Goal: Task Accomplishment & Management: Manage account settings

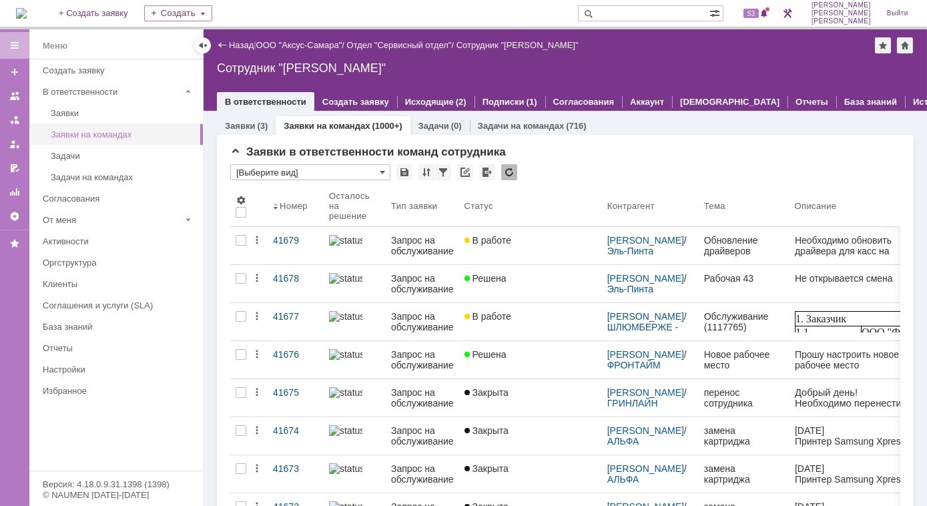
click at [128, 134] on div "Заявки на командах" at bounding box center [123, 134] width 144 height 10
click at [321, 121] on link "Заявки на командах" at bounding box center [327, 126] width 86 height 10
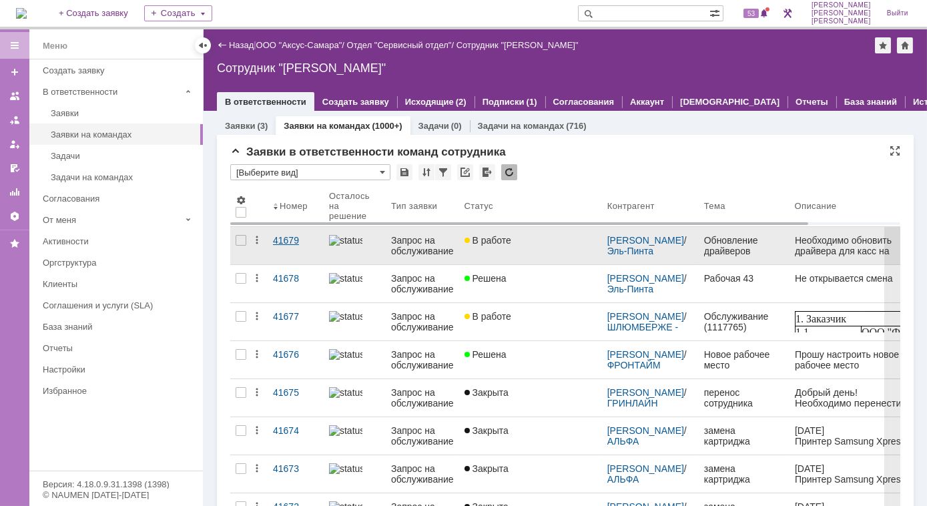
click at [291, 244] on div "41679" at bounding box center [295, 240] width 45 height 11
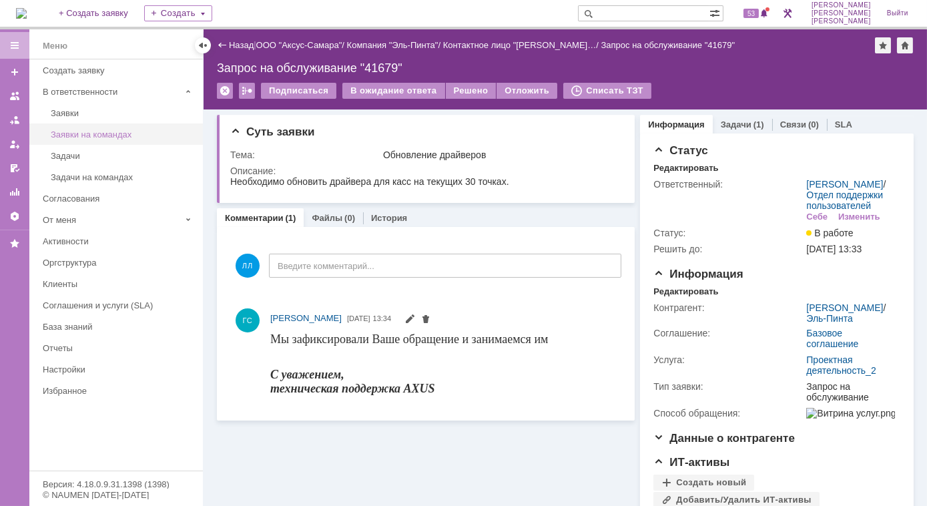
click at [123, 132] on div "Заявки на командах" at bounding box center [123, 134] width 144 height 10
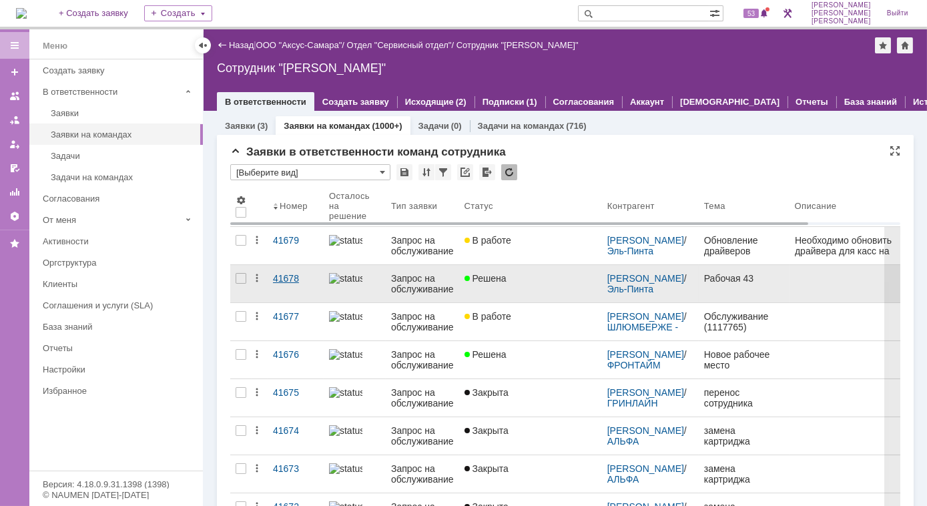
click at [294, 280] on div "41678" at bounding box center [295, 278] width 45 height 11
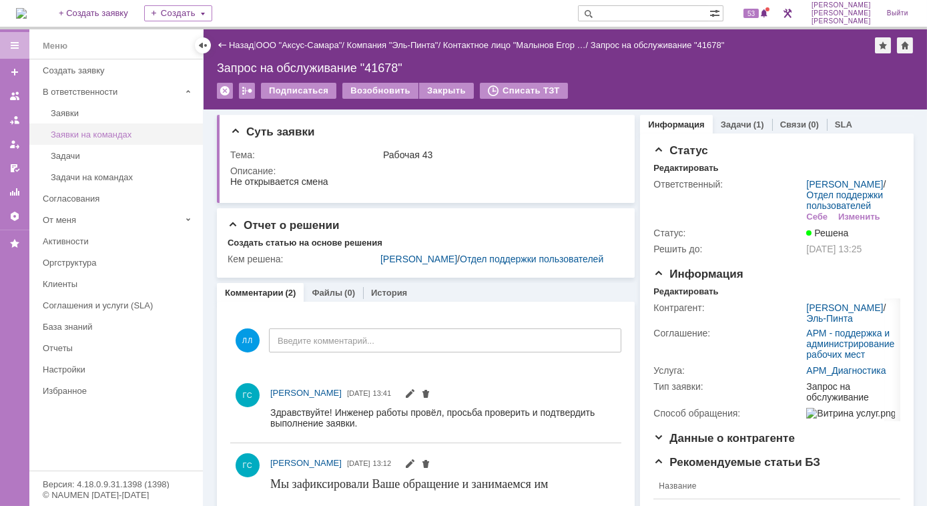
click at [67, 134] on div "Заявки на командах" at bounding box center [123, 134] width 144 height 10
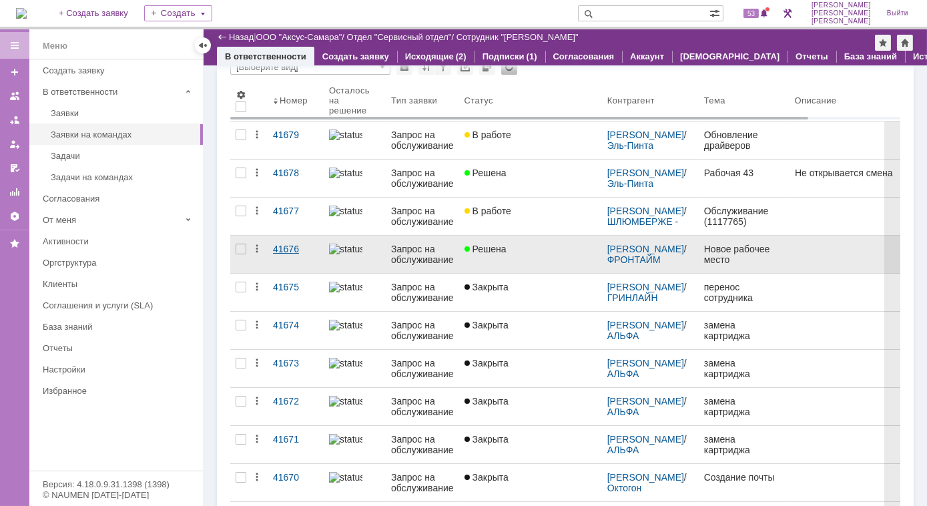
click at [294, 250] on div "41676" at bounding box center [295, 249] width 45 height 11
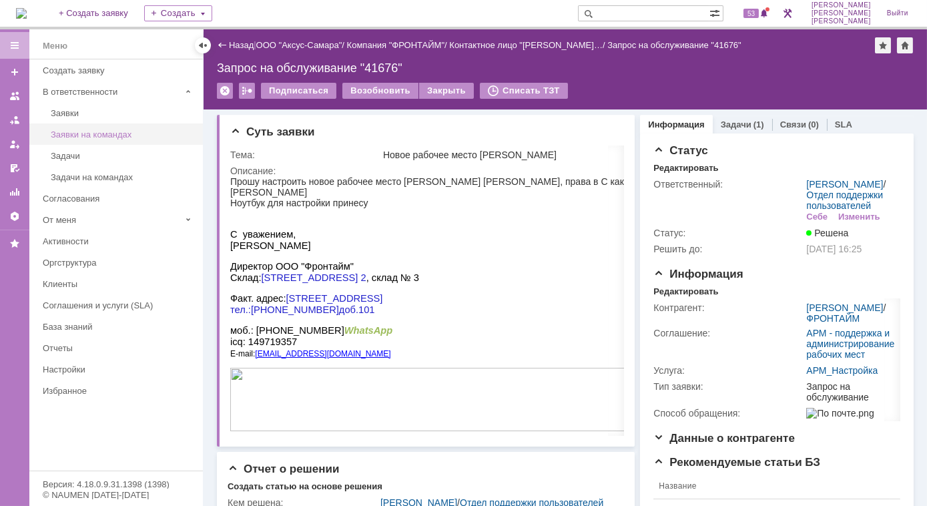
click at [121, 129] on div "Заявки на командах" at bounding box center [123, 134] width 144 height 10
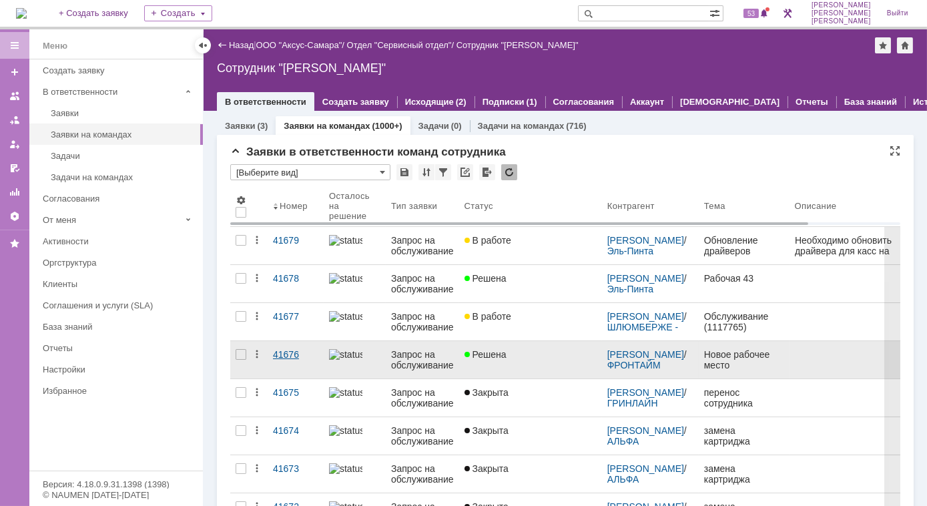
click at [276, 358] on div "41676" at bounding box center [295, 354] width 45 height 11
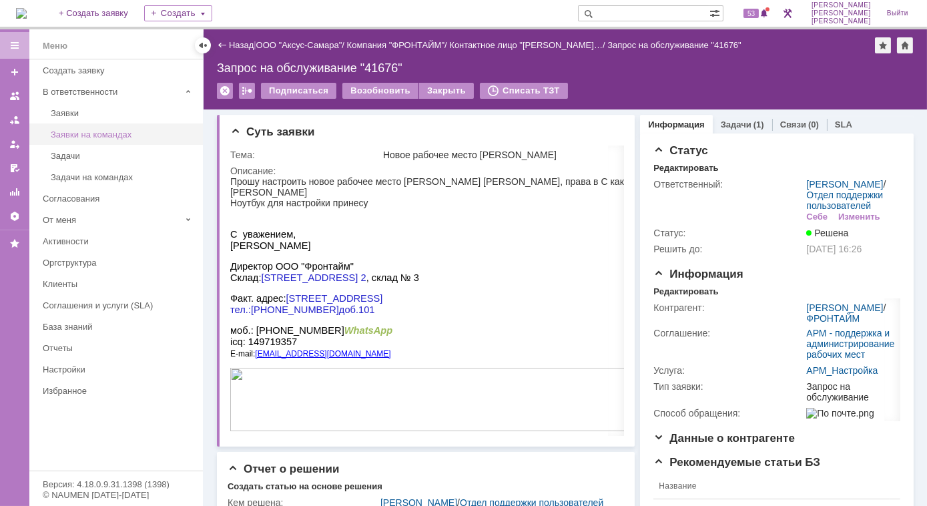
click at [99, 137] on div "Заявки на командах" at bounding box center [123, 134] width 144 height 10
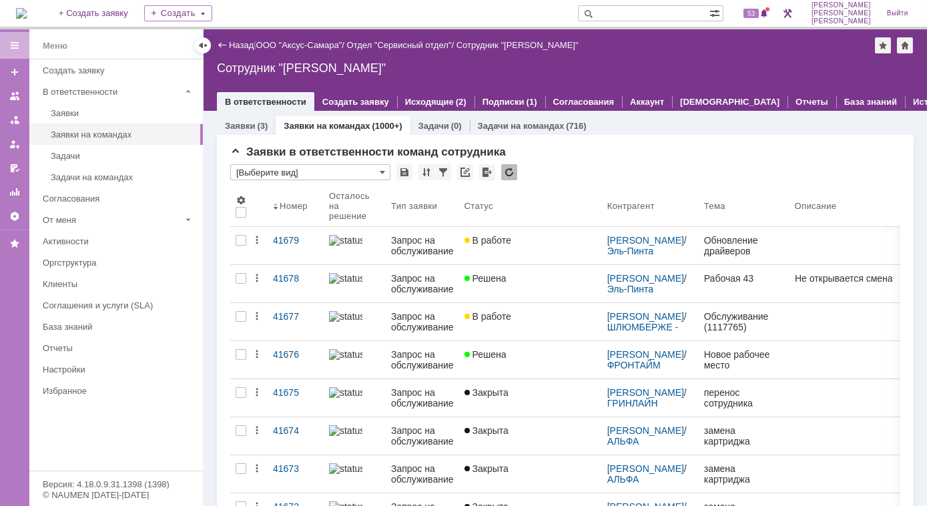
click at [288, 392] on div "41675" at bounding box center [295, 392] width 45 height 11
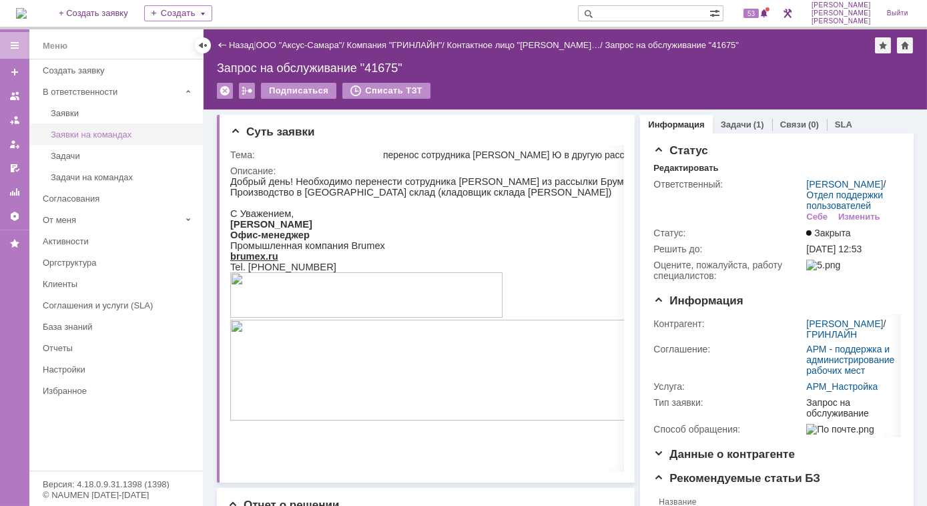
click at [111, 137] on div "Заявки на командах" at bounding box center [123, 134] width 144 height 10
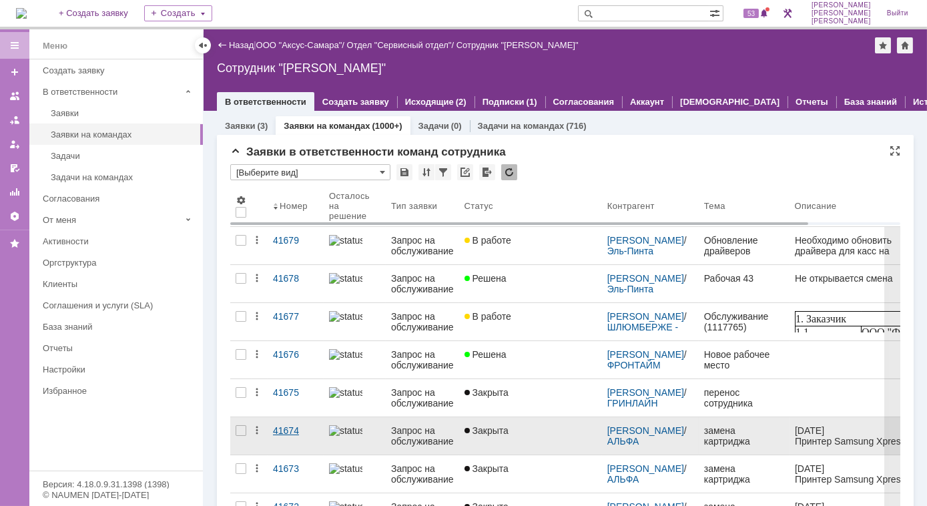
click at [278, 430] on div "41674" at bounding box center [295, 430] width 45 height 11
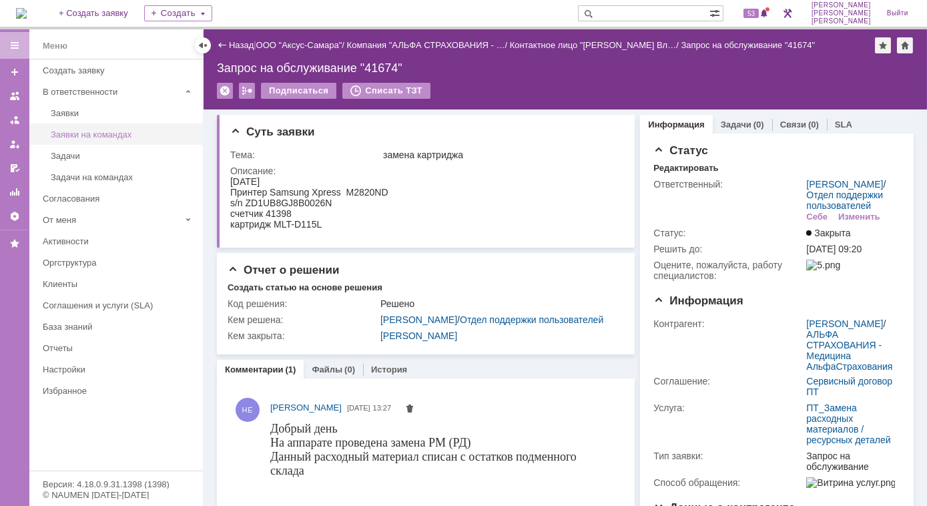
click at [90, 138] on link "Заявки на командах" at bounding box center [122, 134] width 155 height 21
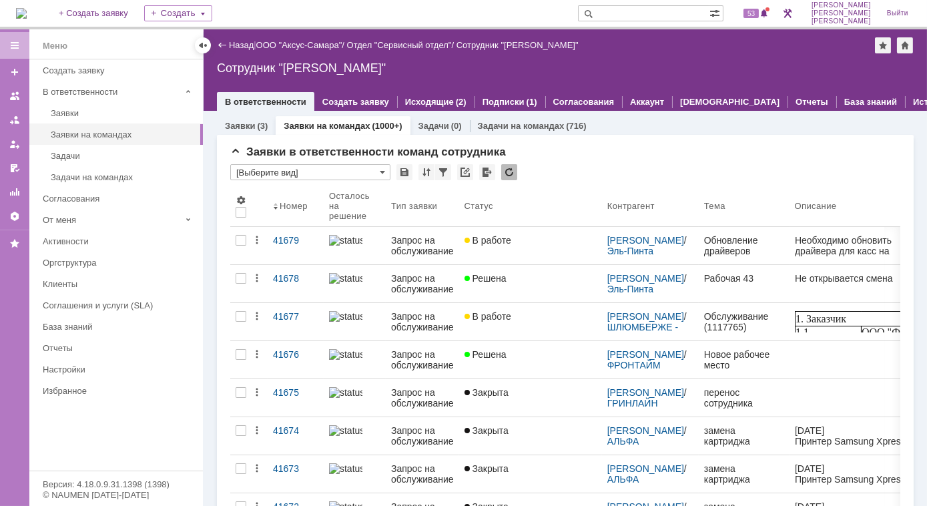
click at [830, 319] on span "1. Заказчик" at bounding box center [820, 317] width 51 height 11
click at [801, 203] on div "Описание" at bounding box center [816, 206] width 42 height 10
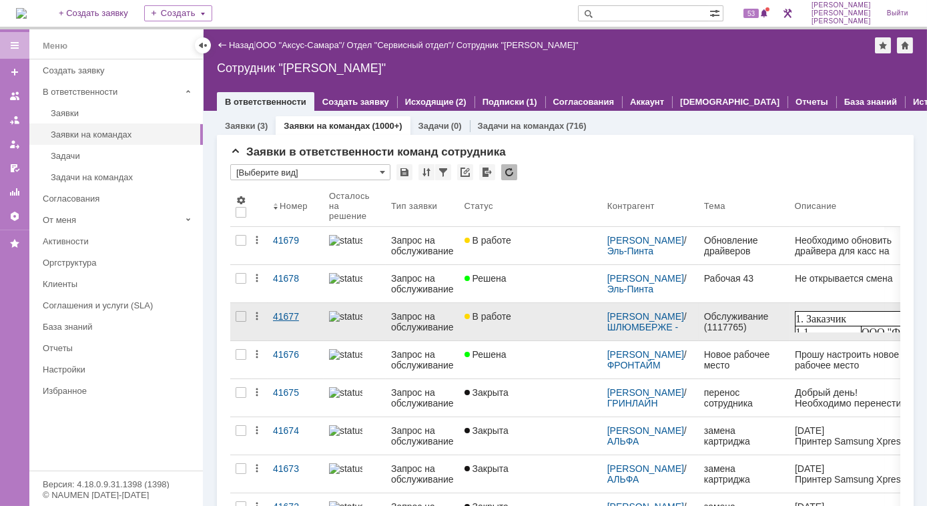
click at [287, 319] on div "41677" at bounding box center [295, 316] width 45 height 11
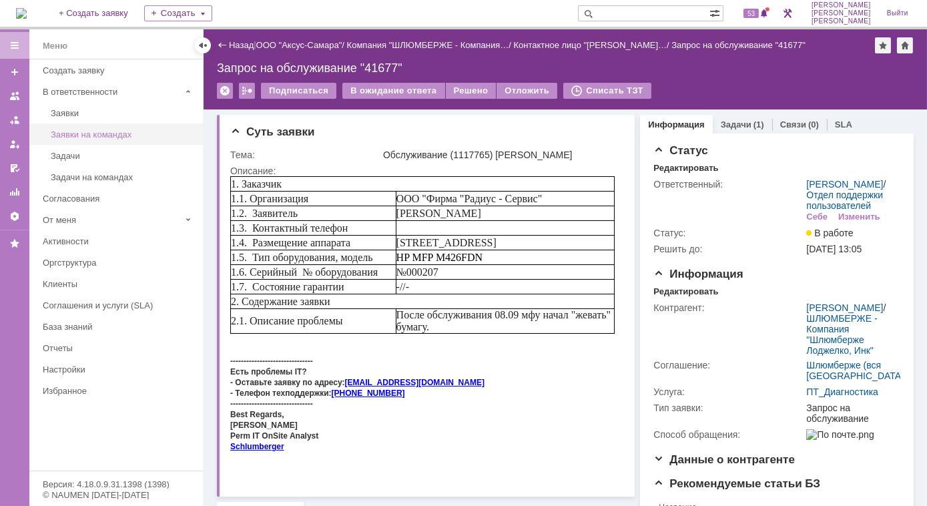
click at [87, 127] on link "Заявки на командах" at bounding box center [122, 134] width 155 height 21
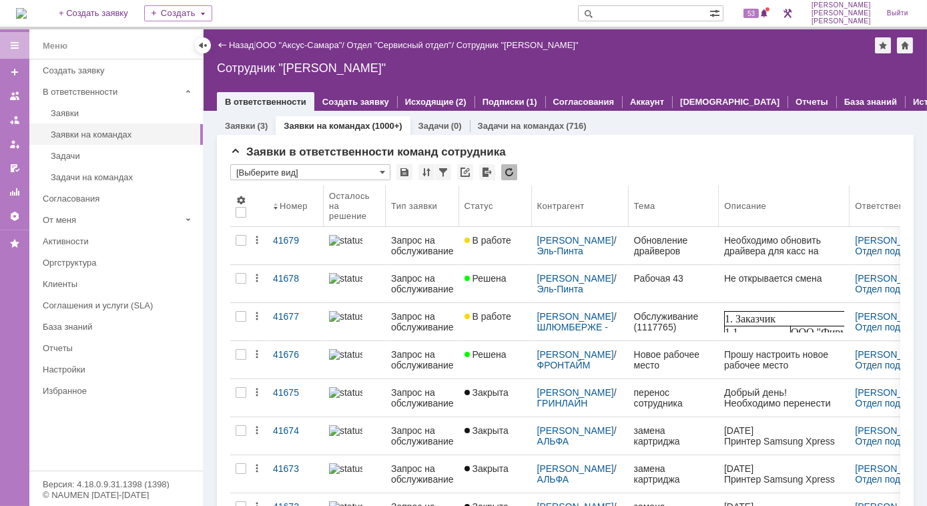
drag, startPoint x: 604, startPoint y: 211, endPoint x: 533, endPoint y: 222, distance: 71.5
click at [533, 222] on body "Идет загрузка, пожалуйста, подождите. На домашнюю + Создать заявку Создать 53 […" at bounding box center [463, 253] width 927 height 506
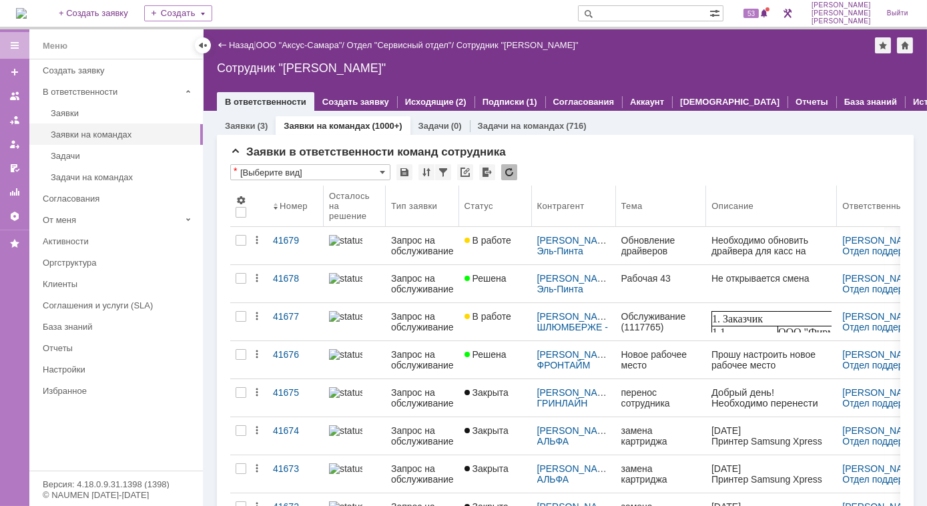
drag, startPoint x: 629, startPoint y: 204, endPoint x: 617, endPoint y: 207, distance: 11.7
click at [617, 207] on body "Идет загрузка, пожалуйста, подождите. На домашнюю + Создать заявку Создать 53 […" at bounding box center [463, 253] width 927 height 506
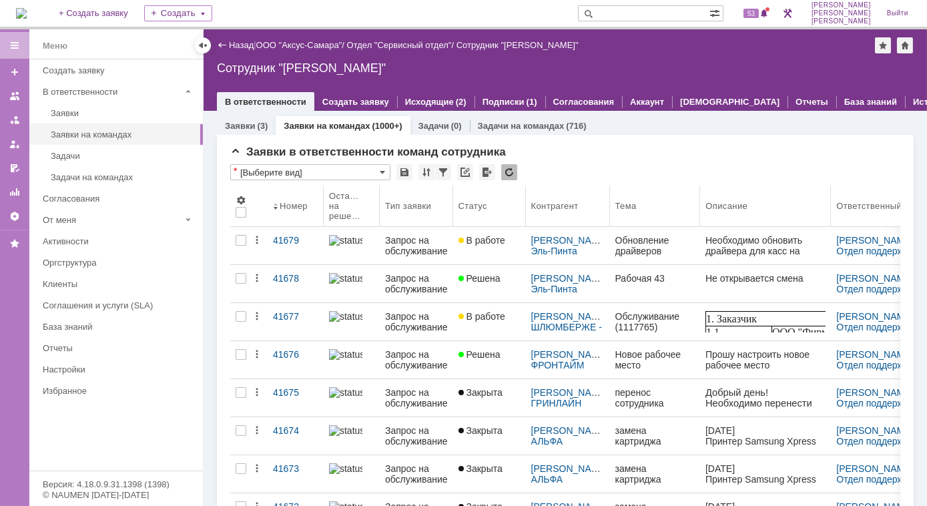
click at [380, 197] on body "Идет загрузка, пожалуйста, подождите. На домашнюю + Создать заявку Создать 53 […" at bounding box center [463, 253] width 927 height 506
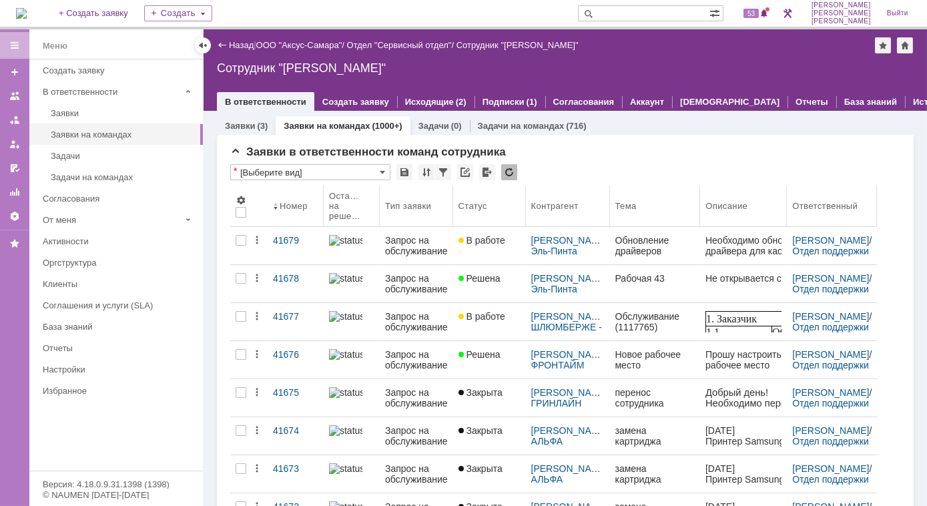
drag, startPoint x: 816, startPoint y: 211, endPoint x: 773, endPoint y: 230, distance: 46.9
click at [773, 230] on body "Идет загрузка, пожалуйста, подождите. На домашнюю + Создать заявку Создать 53 […" at bounding box center [463, 253] width 927 height 506
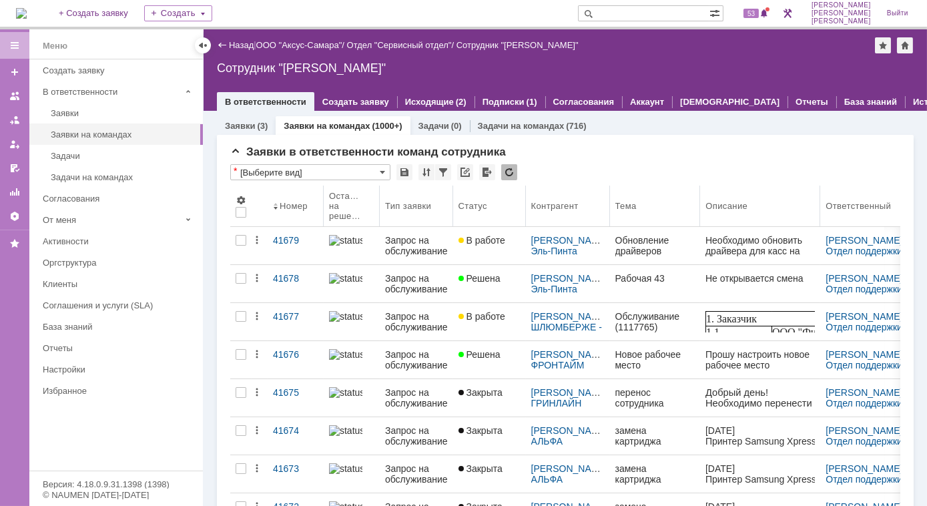
drag, startPoint x: 772, startPoint y: 215, endPoint x: 807, endPoint y: 218, distance: 34.8
click at [807, 218] on body "Идет загрузка, пожалуйста, подождите. На домашнюю + Создать заявку Создать 53 […" at bounding box center [463, 253] width 927 height 506
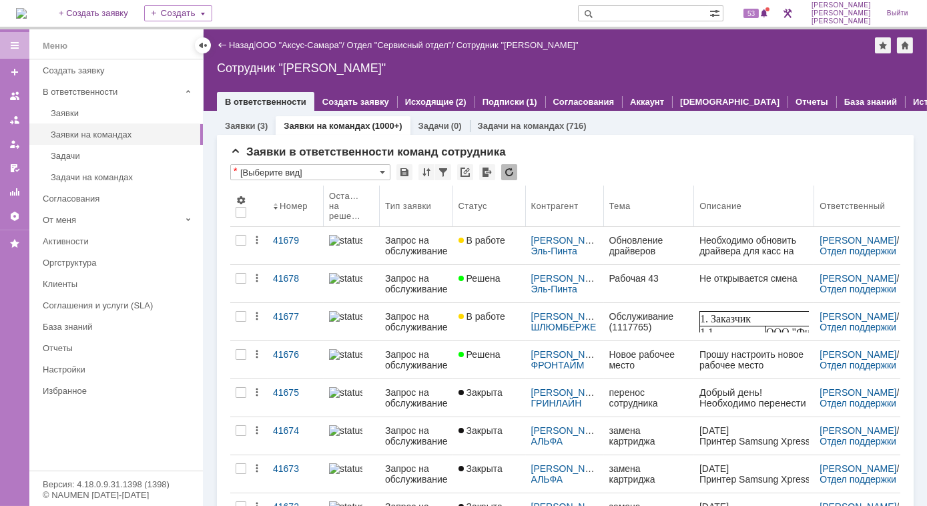
click at [605, 210] on body "Идет загрузка, пожалуйста, подождите. На домашнюю + Создать заявку Создать 53 […" at bounding box center [463, 253] width 927 height 506
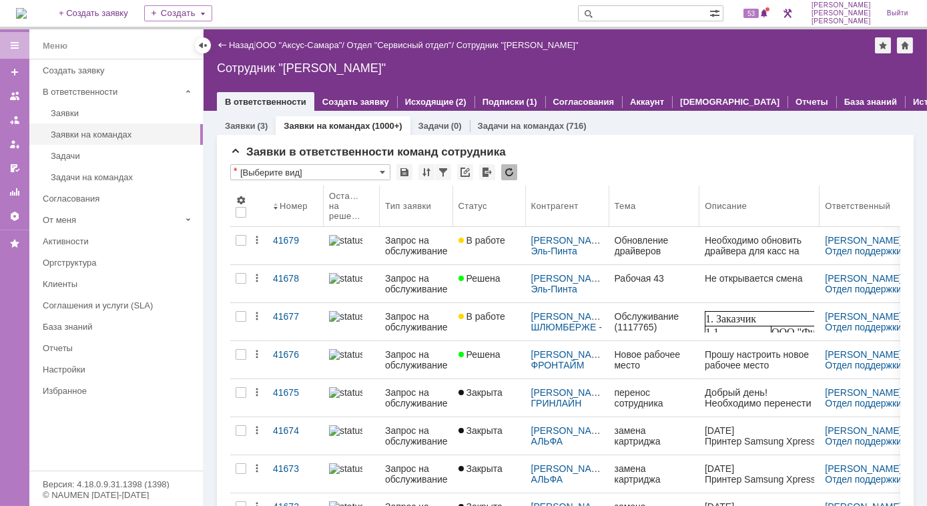
click at [611, 193] on body "Идет загрузка, пожалуйста, подождите. На домашнюю + Создать заявку Создать 53 […" at bounding box center [463, 253] width 927 height 506
click at [99, 132] on div "Заявки на командах" at bounding box center [123, 134] width 144 height 10
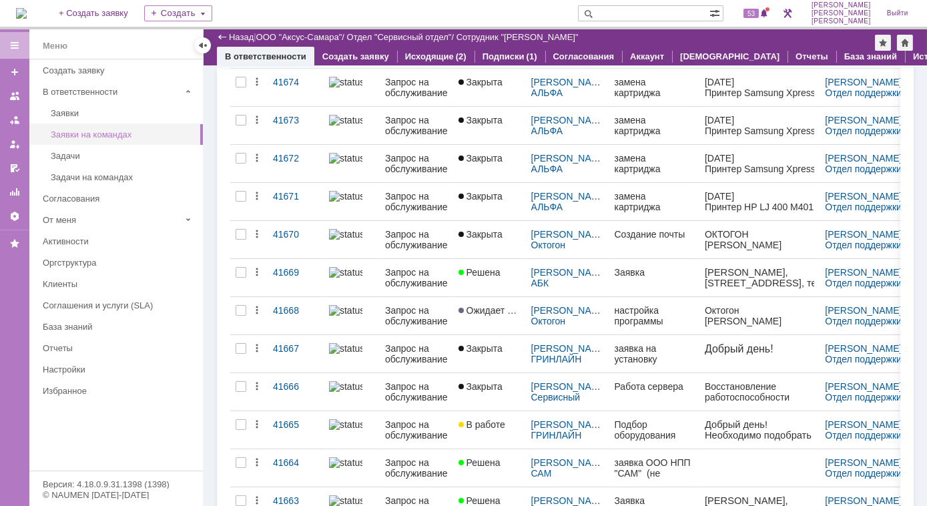
click at [133, 134] on div "Заявки на командах" at bounding box center [123, 134] width 144 height 10
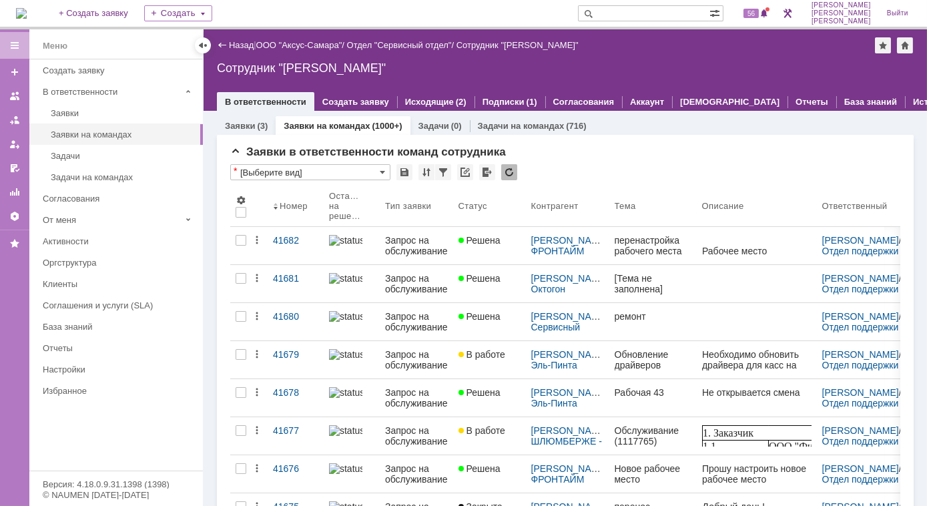
click at [745, 500] on strong "Новая заявка 41703 на команде" at bounding box center [715, 505] width 140 height 11
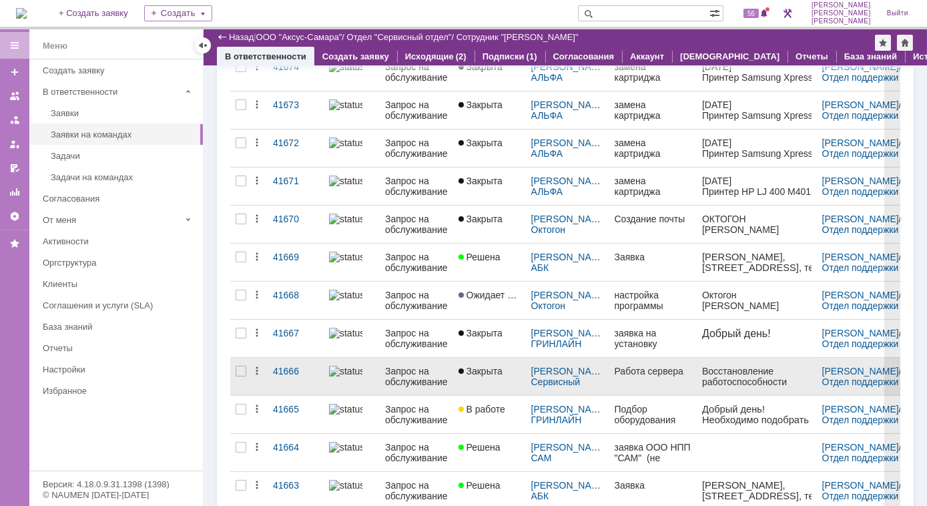
scroll to position [469, 0]
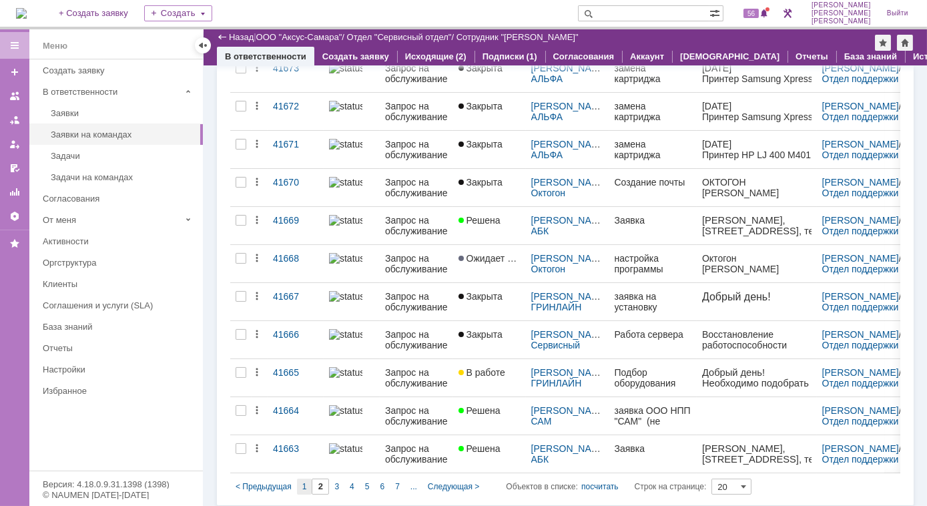
click at [302, 482] on span "1" at bounding box center [304, 486] width 5 height 9
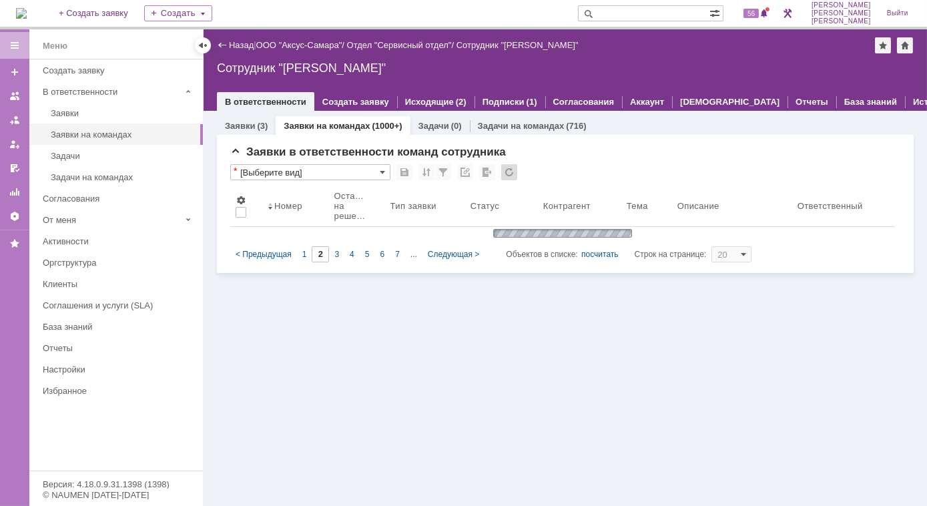
scroll to position [0, 0]
type input "1"
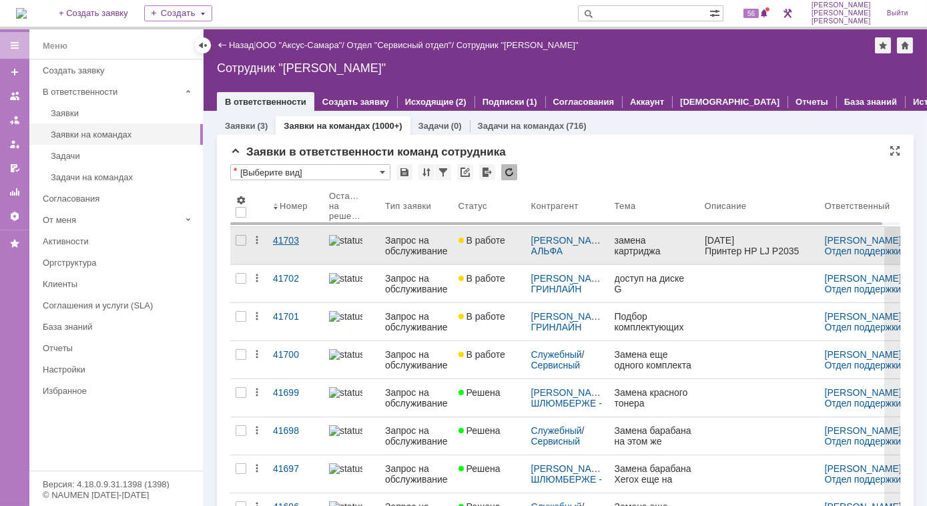
click at [282, 241] on div "41703" at bounding box center [295, 240] width 45 height 11
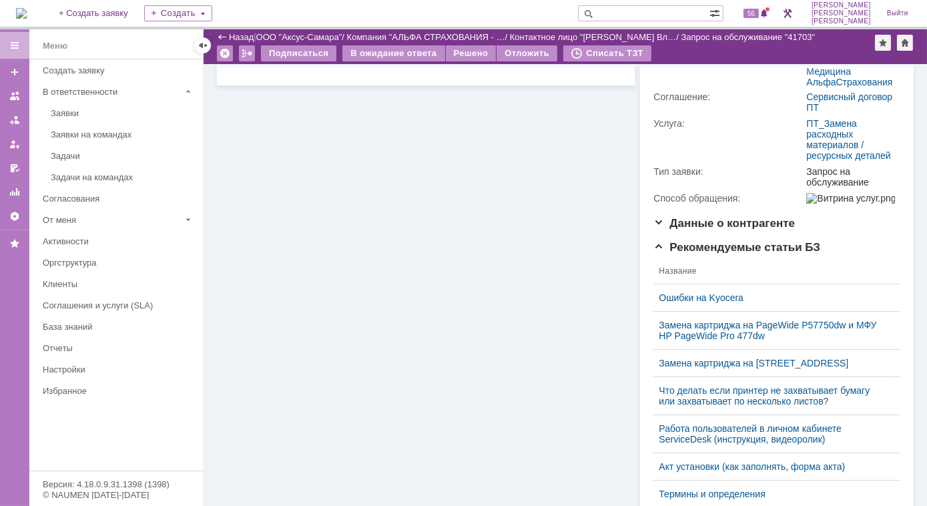
scroll to position [242, 0]
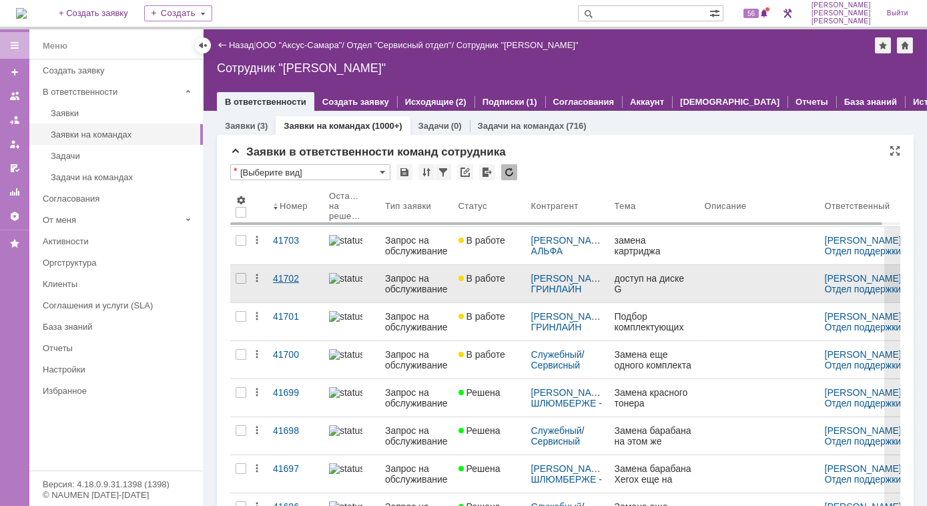
click at [280, 280] on div "41702" at bounding box center [295, 278] width 45 height 11
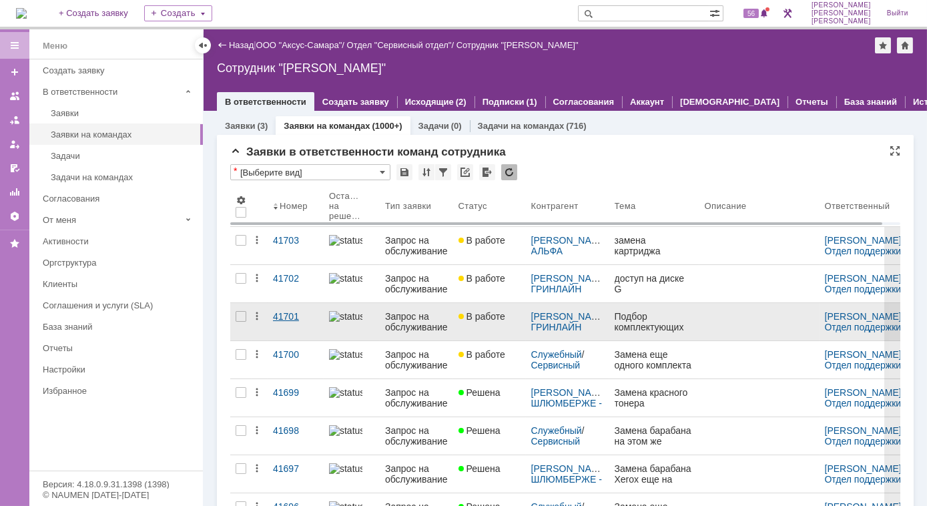
click at [303, 316] on div "41701" at bounding box center [295, 316] width 45 height 11
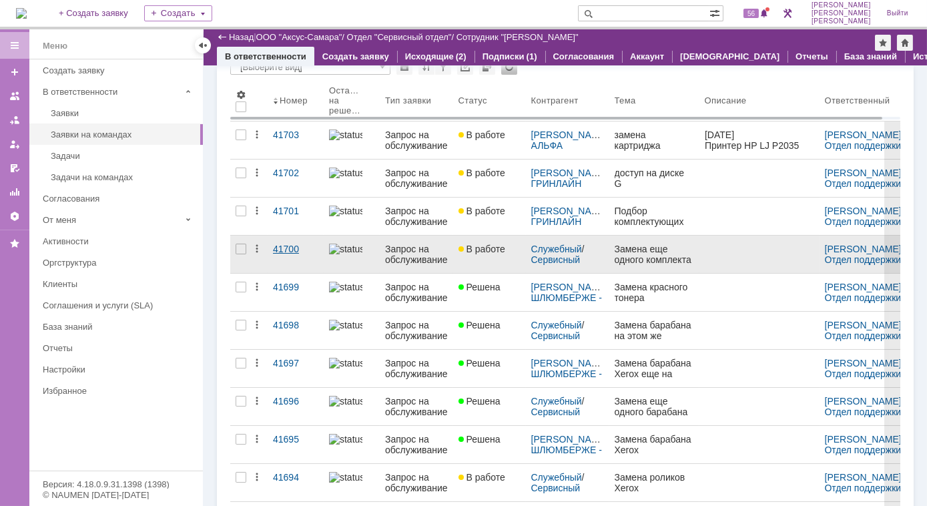
click at [272, 256] on link "41700" at bounding box center [296, 254] width 56 height 37
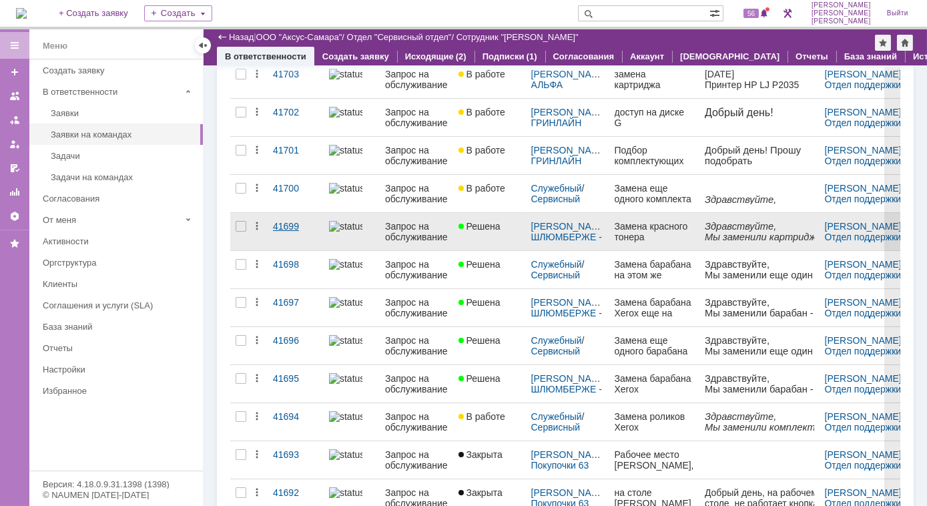
click at [281, 225] on div "41699" at bounding box center [295, 226] width 45 height 11
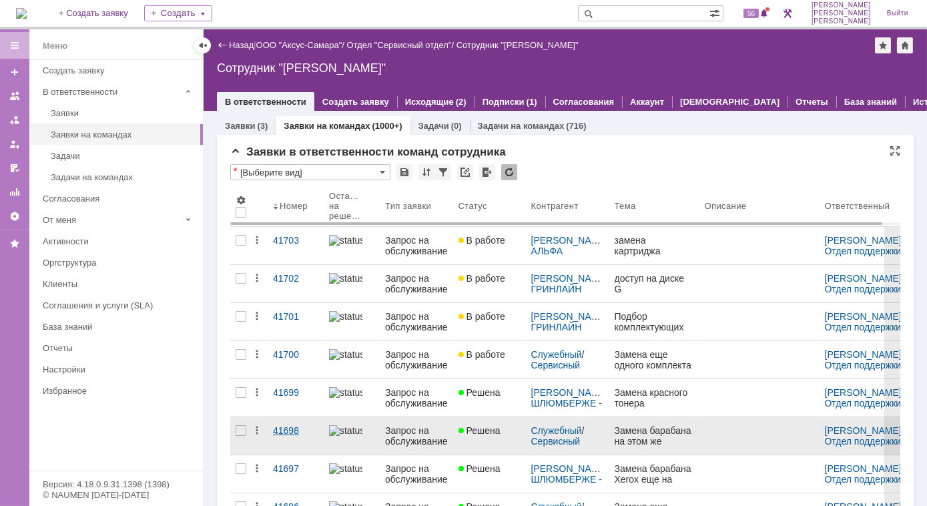
click at [290, 432] on div "41698" at bounding box center [295, 430] width 45 height 11
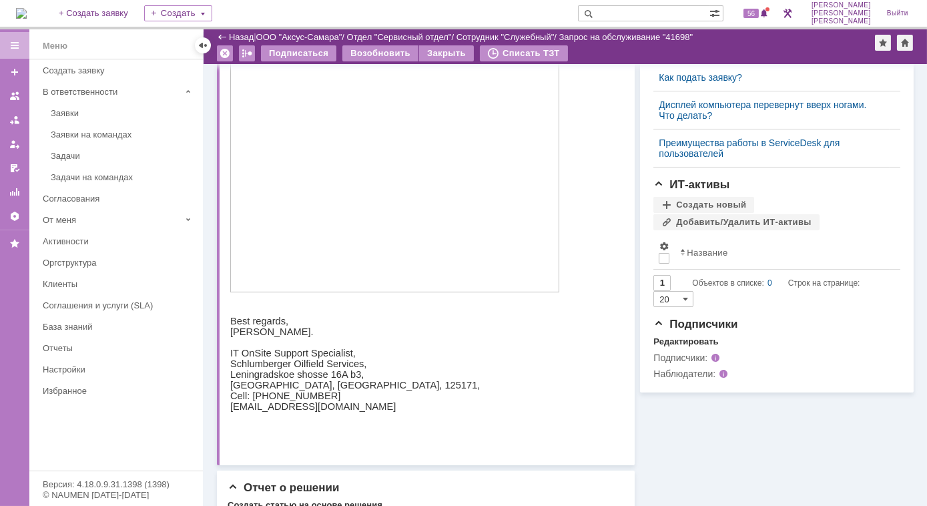
scroll to position [256, 0]
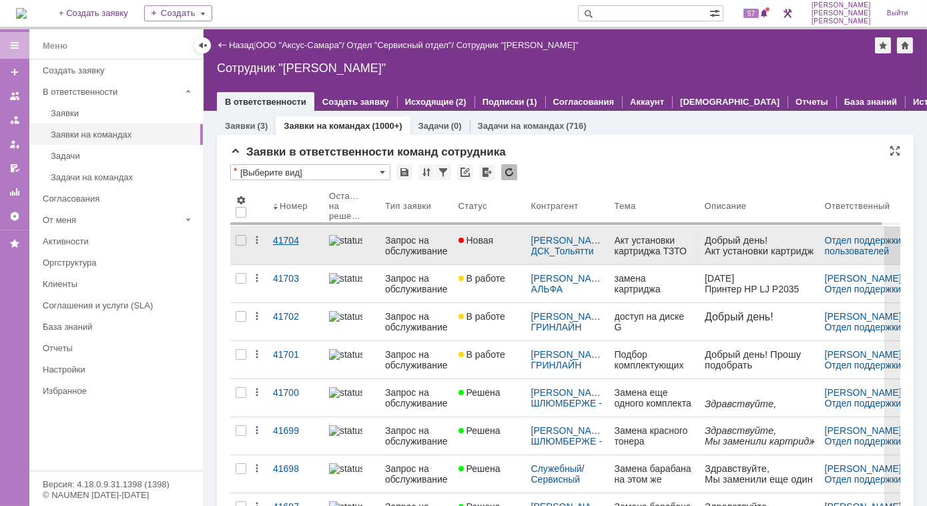
click at [290, 241] on div "41704" at bounding box center [295, 240] width 45 height 11
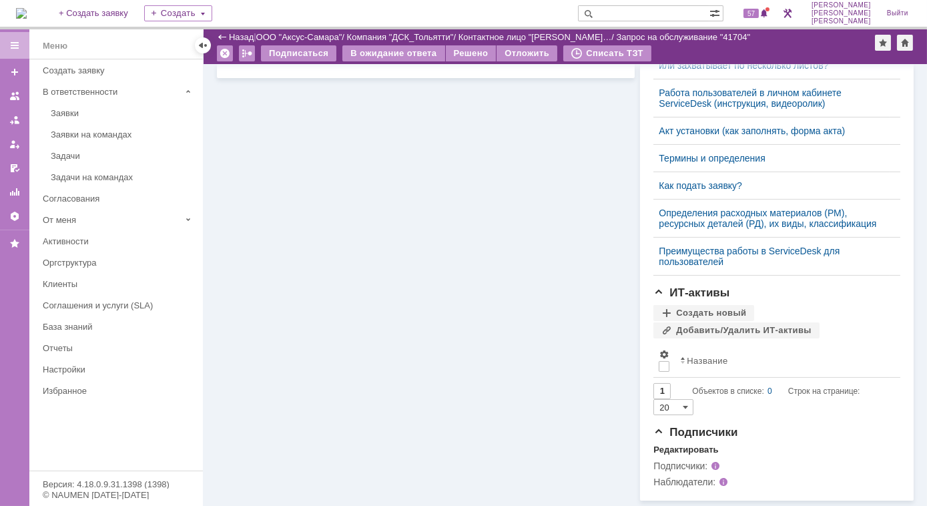
scroll to position [553, 0]
click at [81, 132] on div "Заявки на командах" at bounding box center [123, 134] width 144 height 10
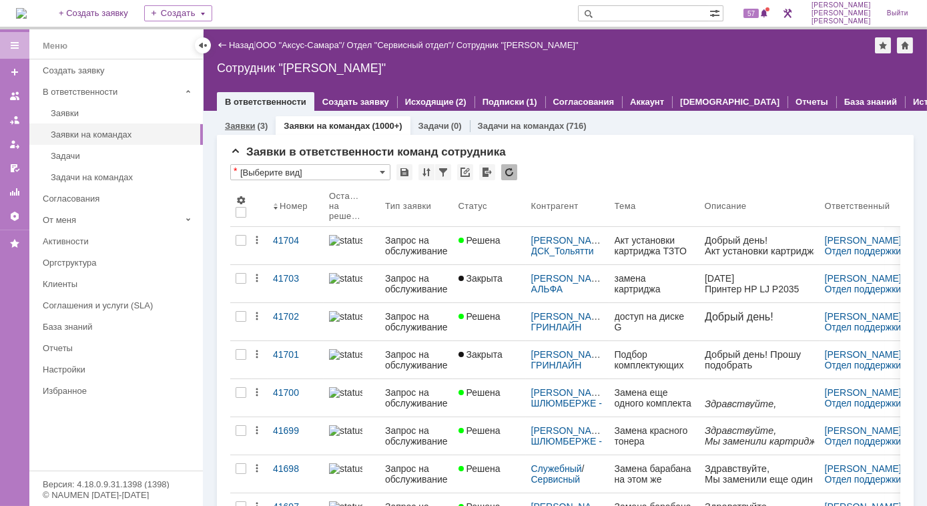
click at [241, 125] on link "Заявки" at bounding box center [240, 126] width 30 height 10
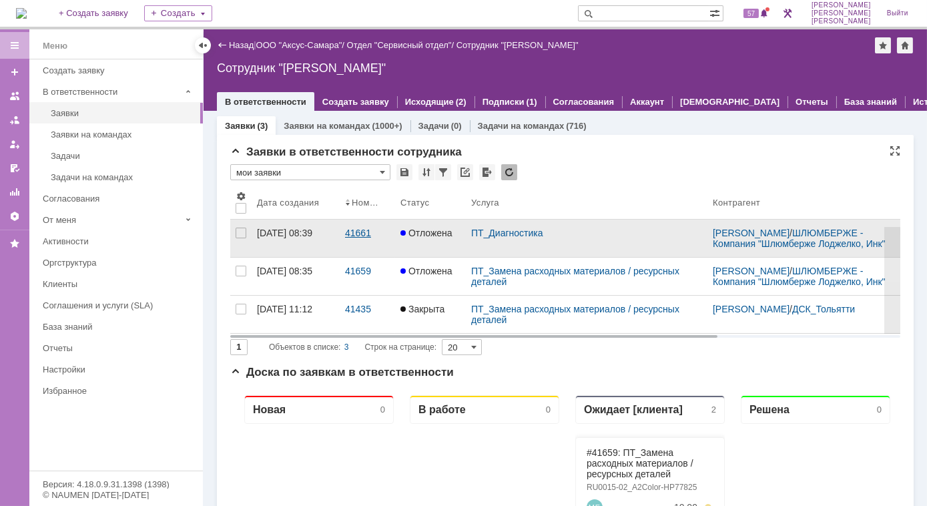
click at [347, 238] on div "41661" at bounding box center [367, 233] width 45 height 11
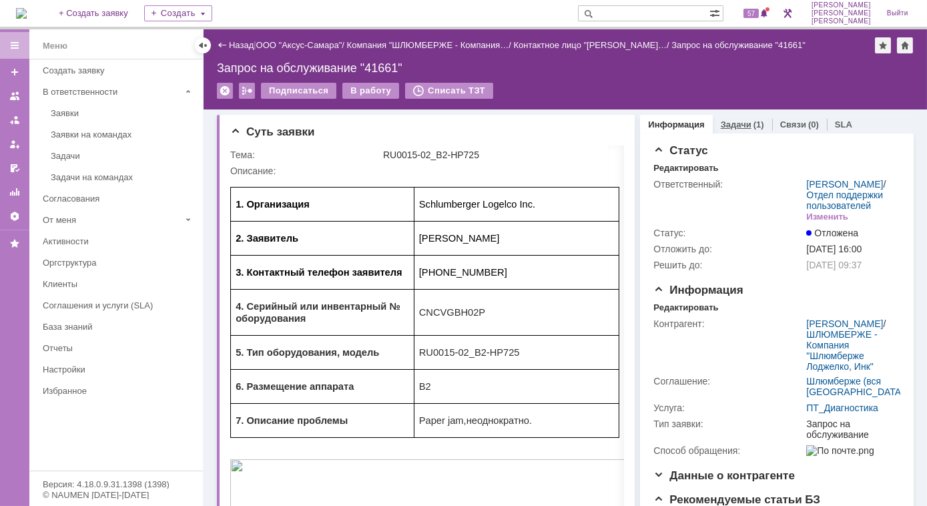
click at [721, 127] on link "Задачи" at bounding box center [736, 124] width 31 height 10
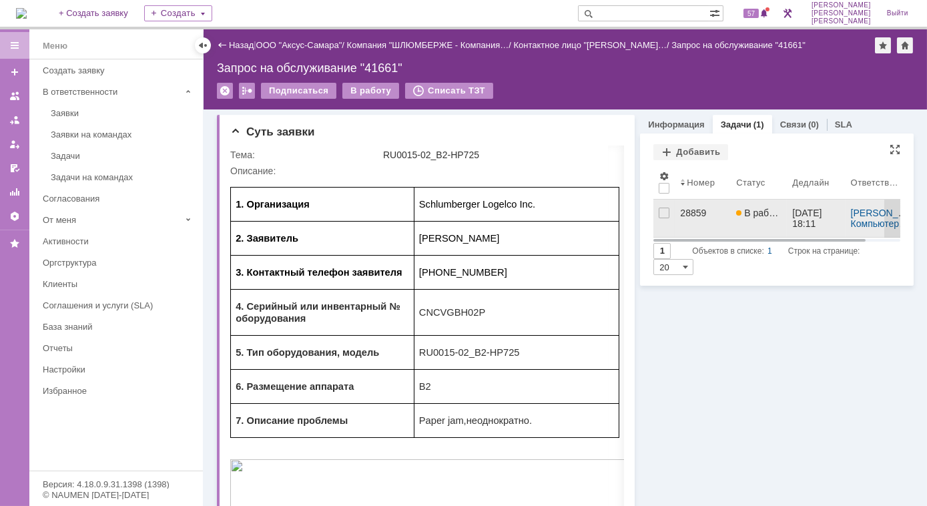
click at [683, 208] on div "28859" at bounding box center [702, 213] width 45 height 11
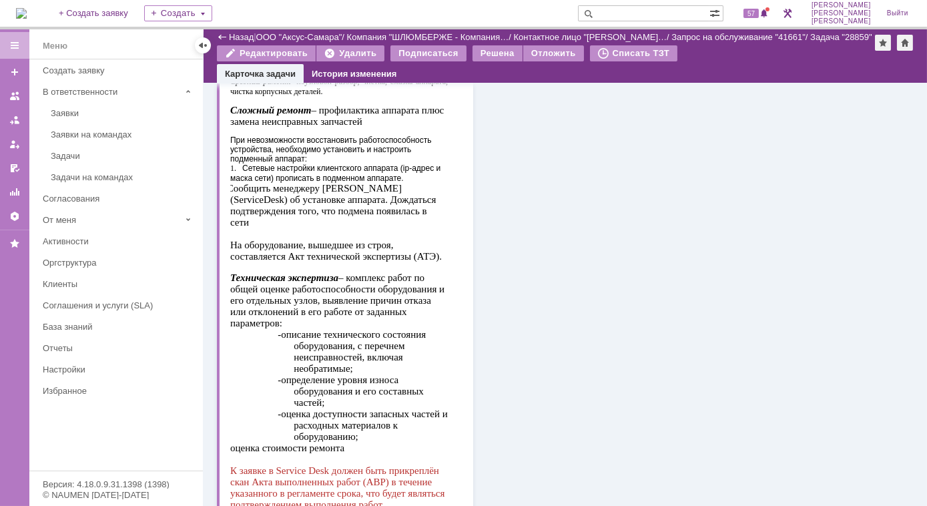
scroll to position [788, 0]
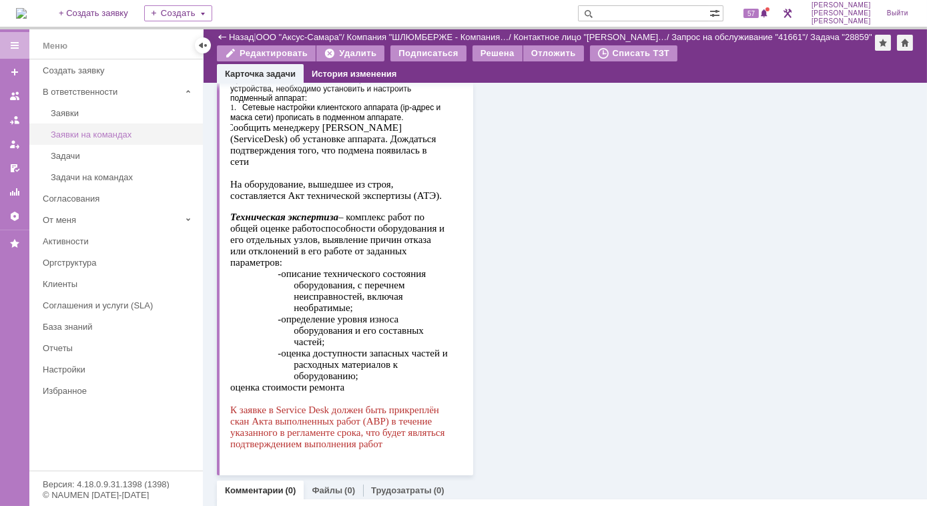
click at [76, 129] on div "Заявки на командах" at bounding box center [123, 134] width 144 height 10
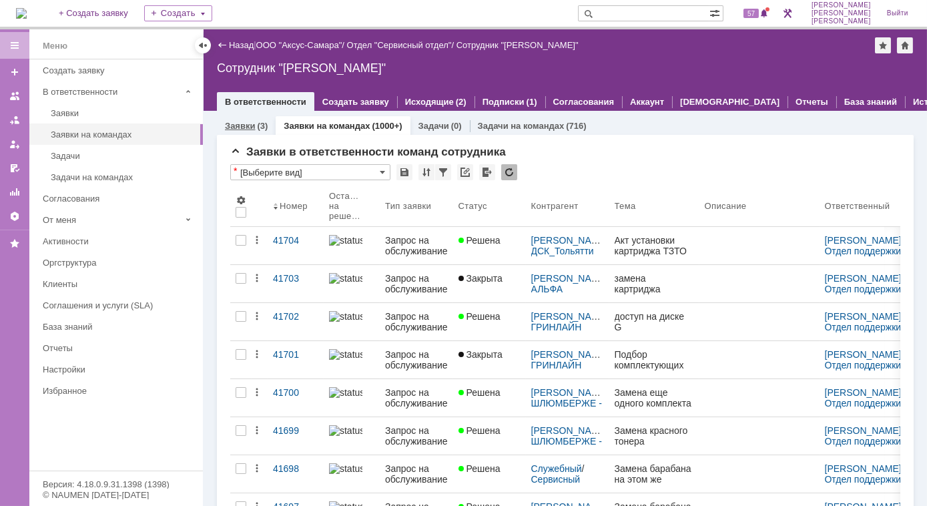
click at [244, 127] on link "Заявки" at bounding box center [240, 126] width 30 height 10
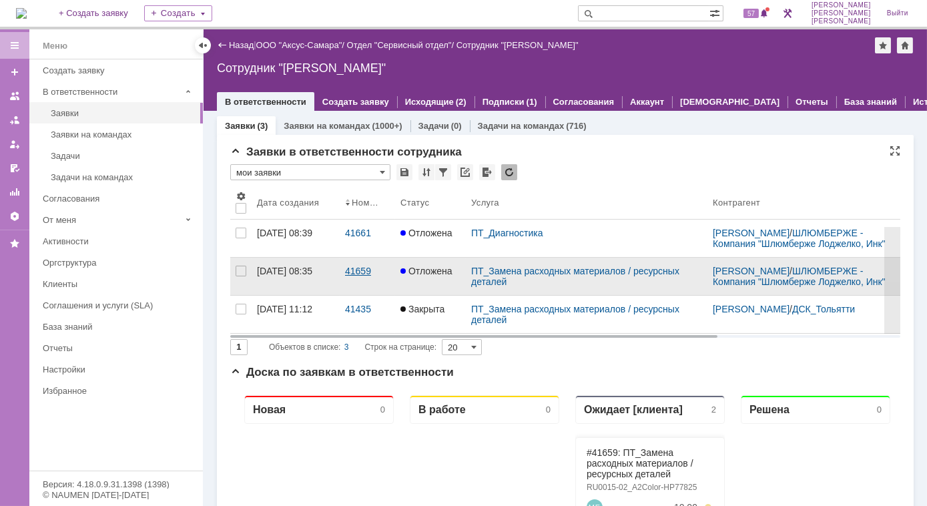
click at [364, 276] on div "41659" at bounding box center [367, 271] width 45 height 11
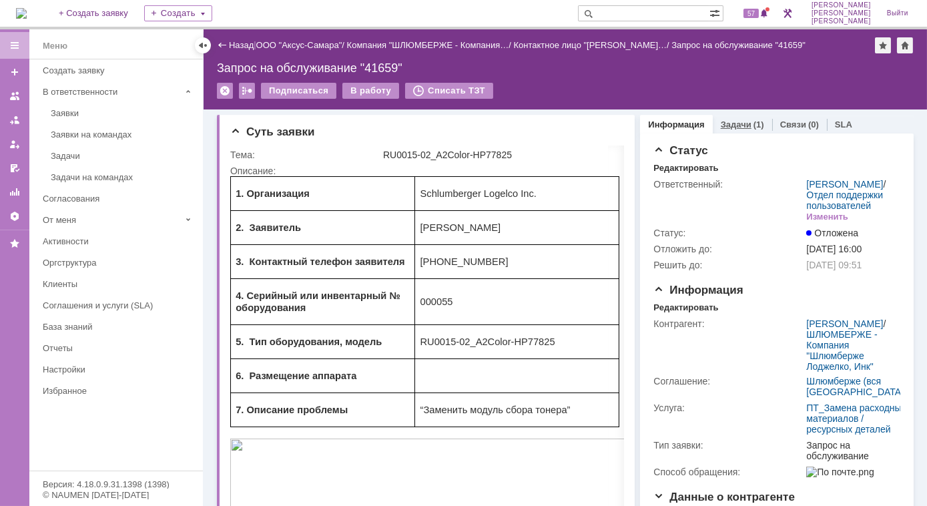
click at [723, 121] on link "Задачи" at bounding box center [736, 124] width 31 height 10
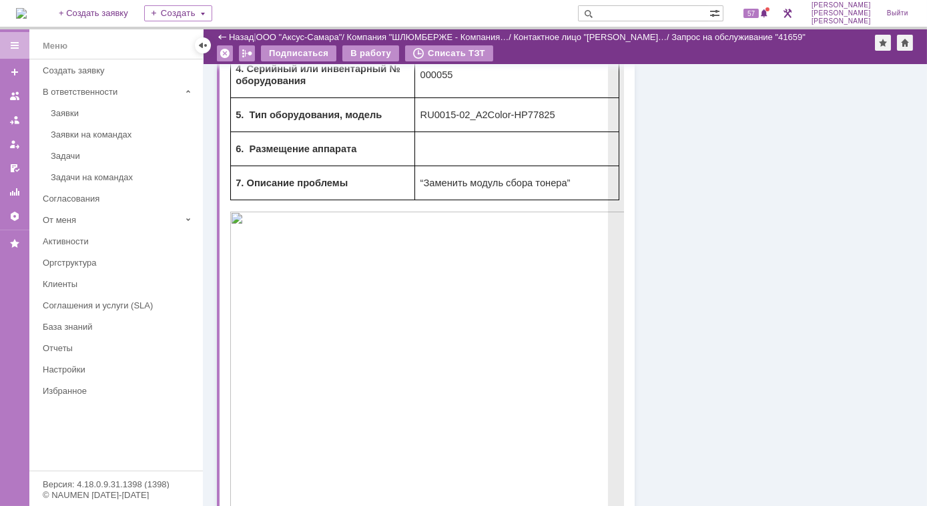
scroll to position [242, 0]
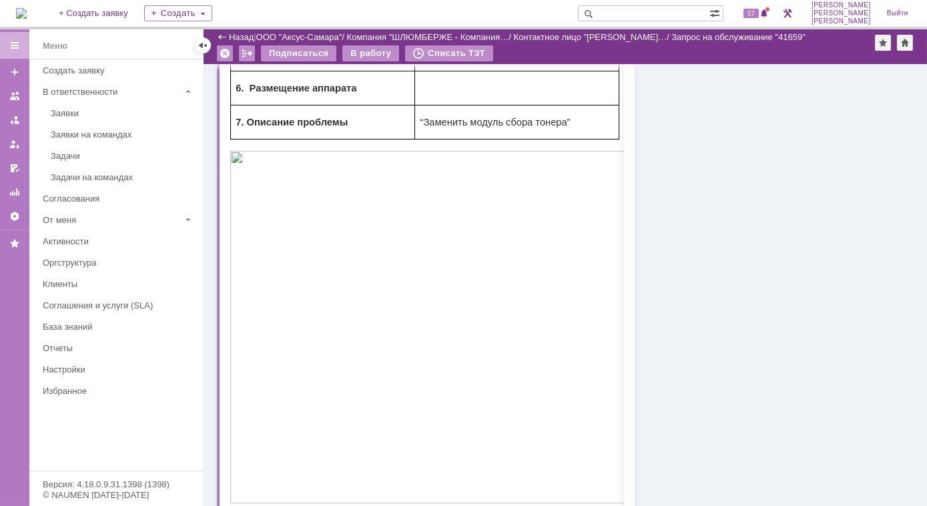
click at [103, 69] on div "Создать заявку" at bounding box center [119, 70] width 152 height 10
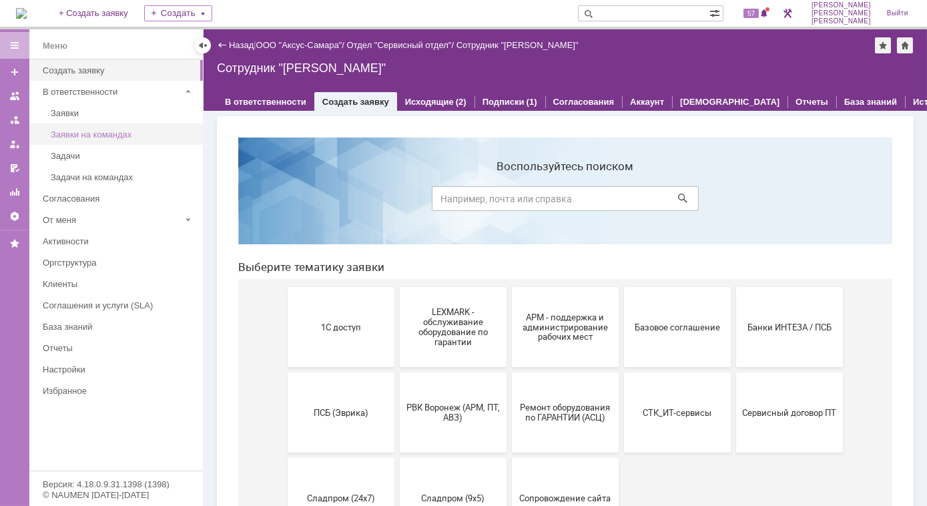
click at [85, 132] on div "Заявки на командах" at bounding box center [123, 134] width 144 height 10
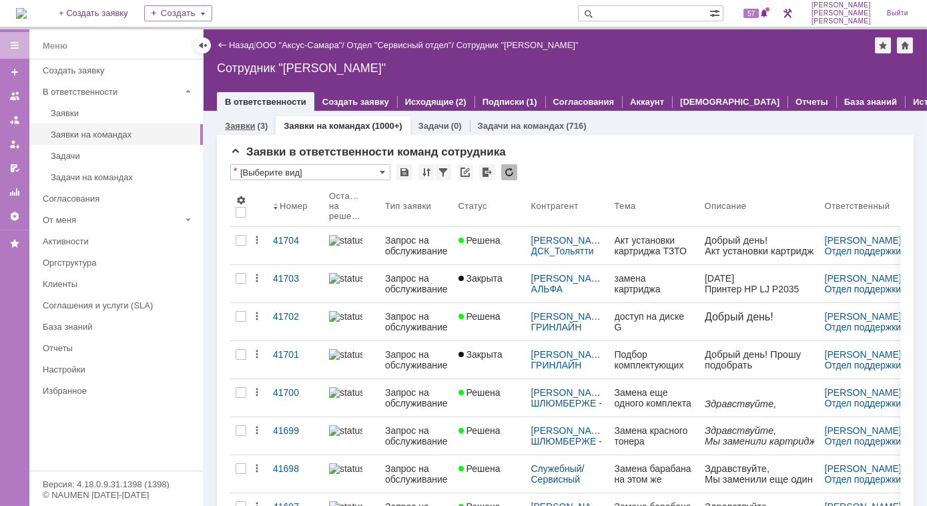
click at [256, 131] on div "Заявки (3)" at bounding box center [246, 125] width 59 height 19
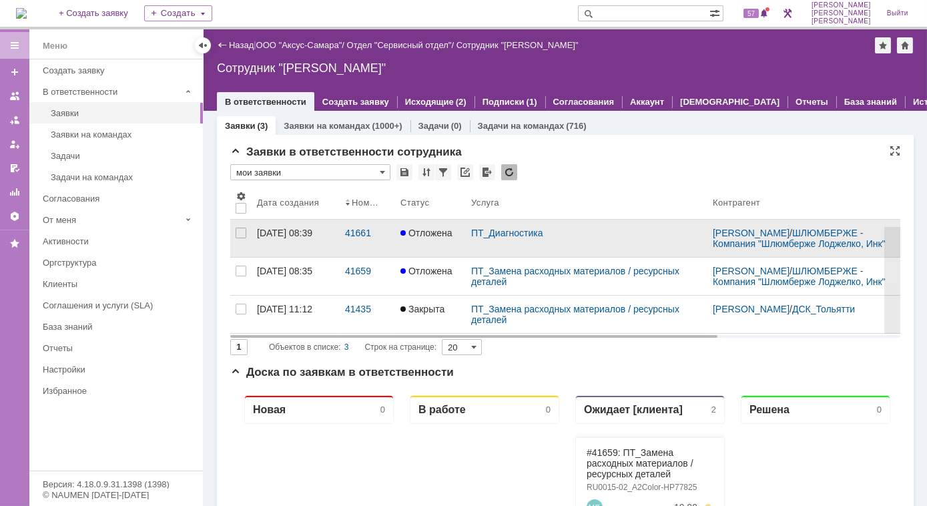
click at [302, 237] on div "[DATE] 08:39" at bounding box center [284, 233] width 55 height 11
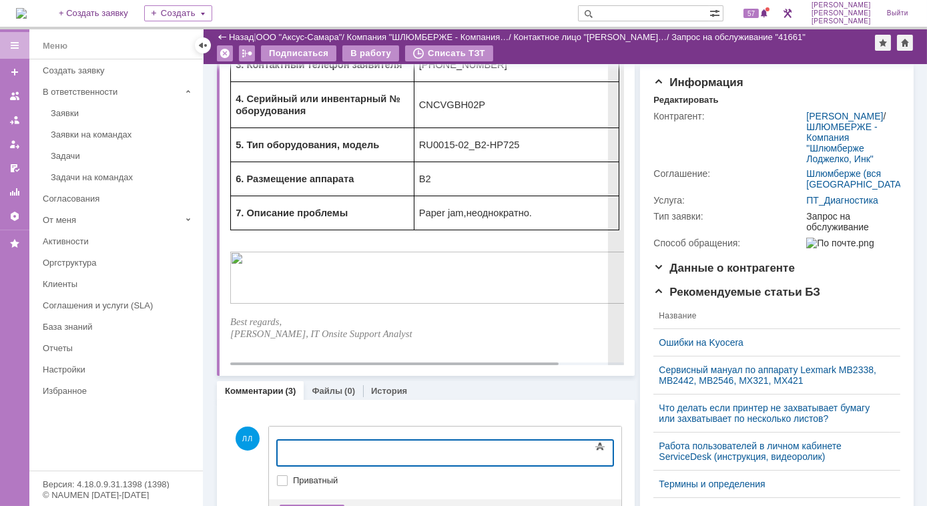
scroll to position [103, 0]
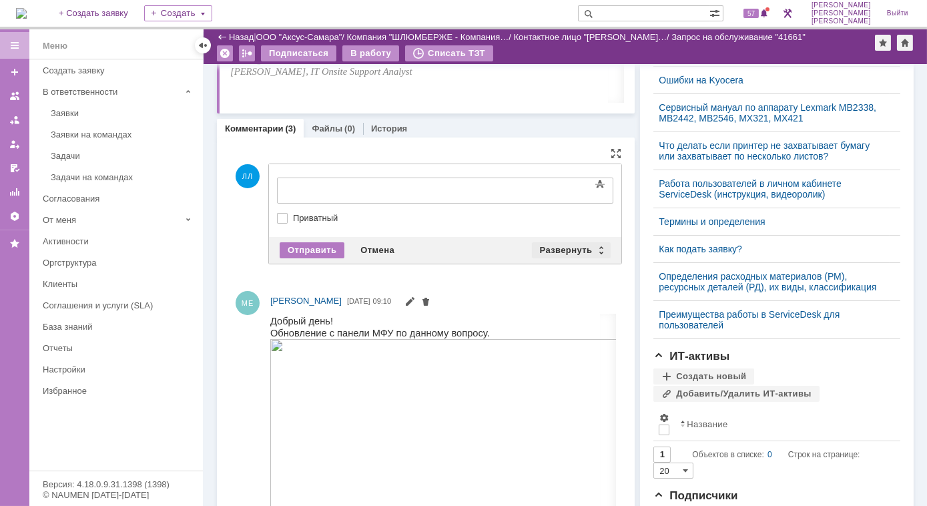
click at [596, 246] on div "Развернуть" at bounding box center [571, 250] width 79 height 16
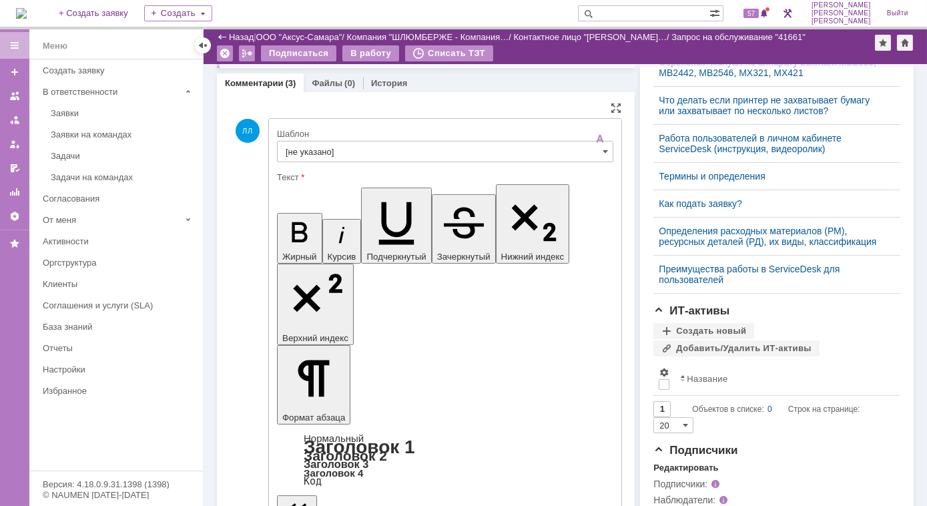
scroll to position [546, 0]
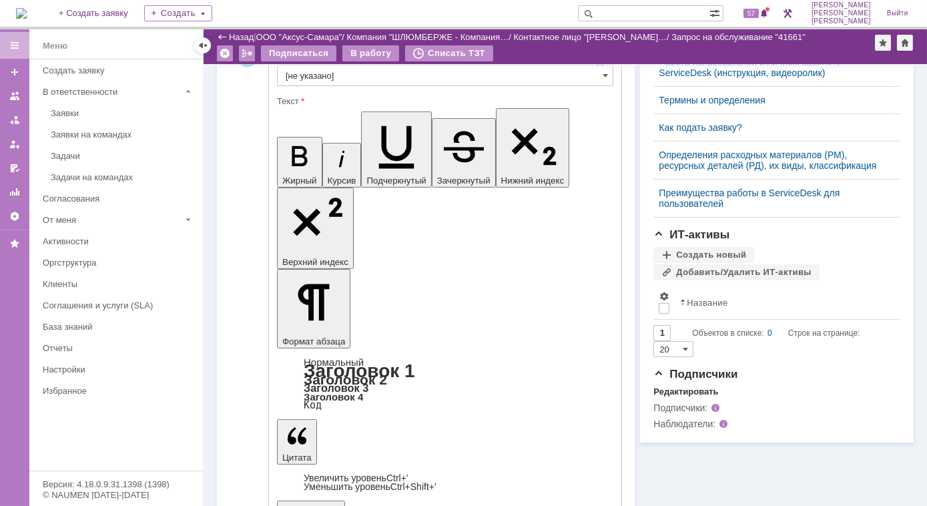
drag, startPoint x: 531, startPoint y: 2992, endPoint x: 558, endPoint y: 3103, distance: 113.4
copy body "Добрый день, [PERSON_NAME]. Работы по заявке выполнены, проведена обработка рол…"
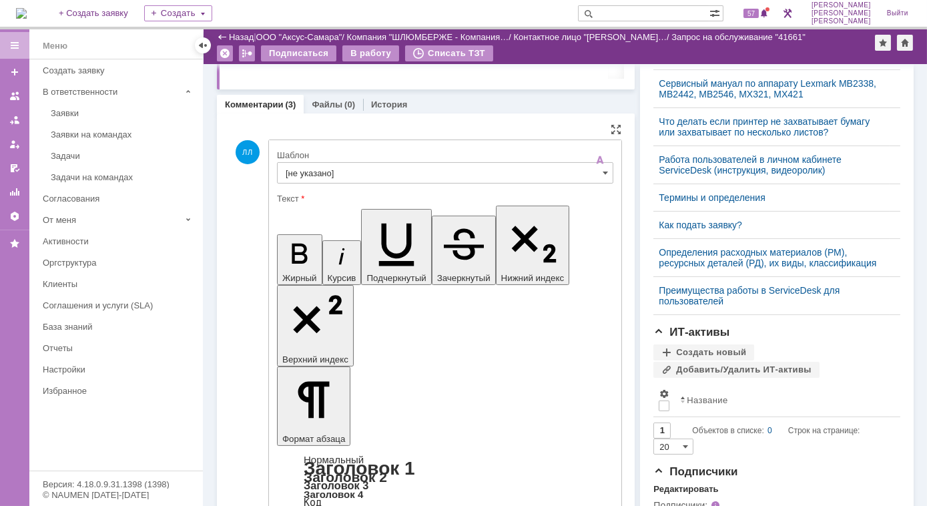
scroll to position [485, 0]
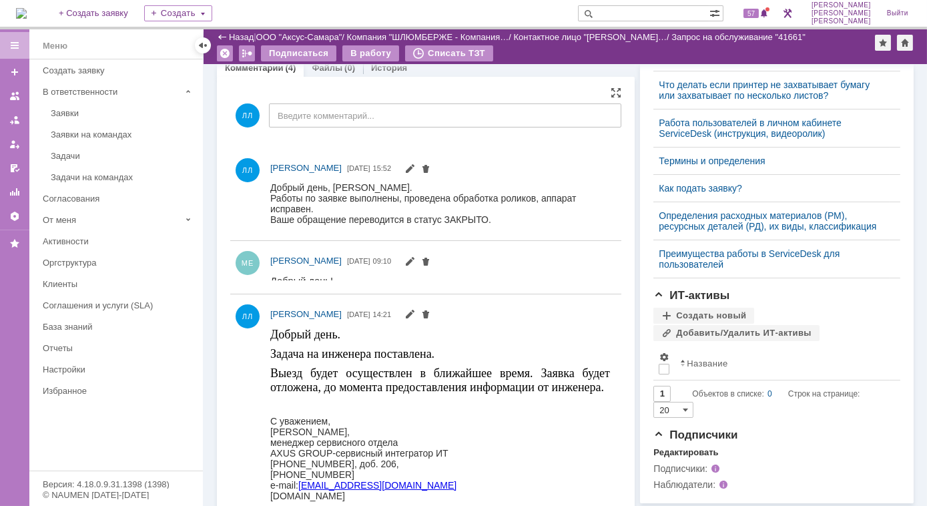
scroll to position [0, 0]
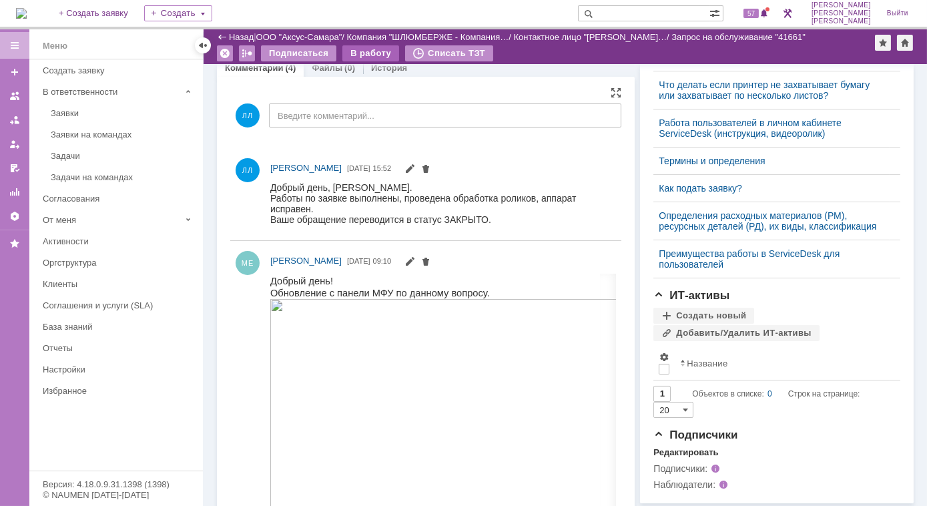
click at [365, 54] on div "В работу" at bounding box center [370, 53] width 57 height 16
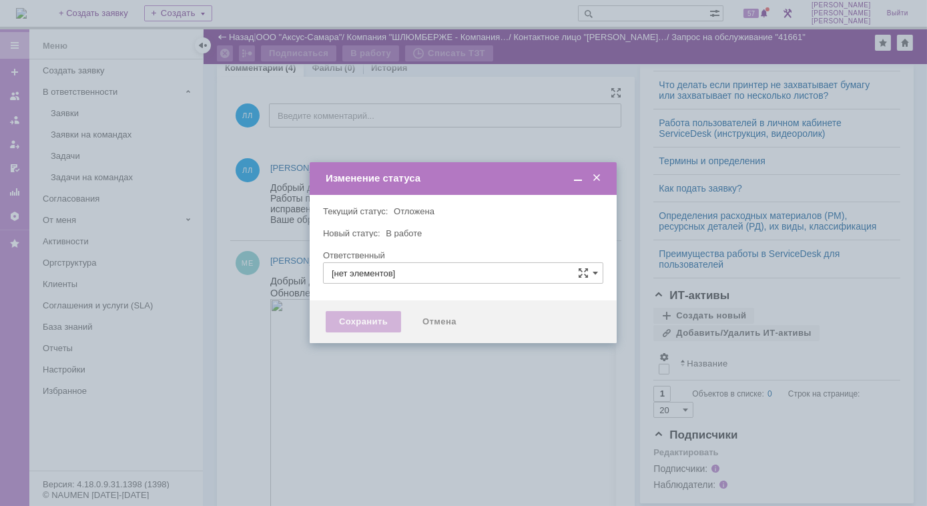
type input "[PERSON_NAME]"
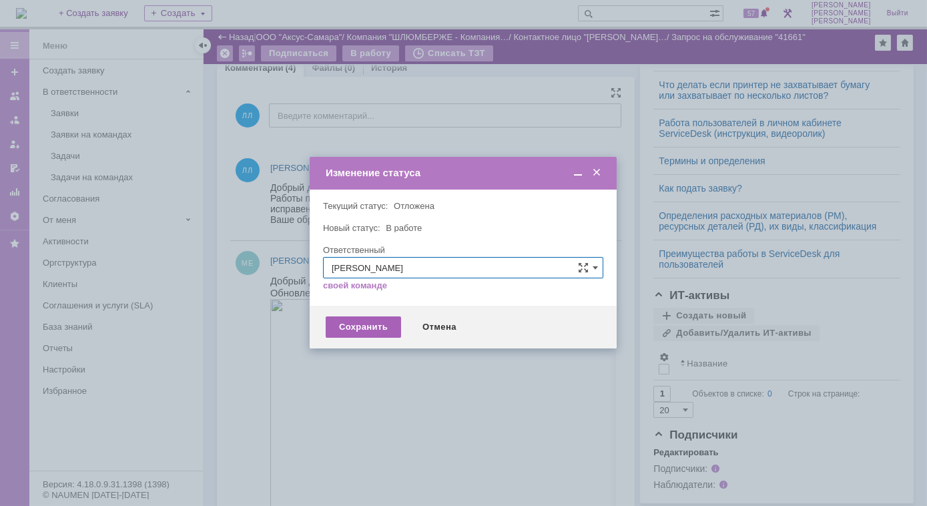
click at [364, 332] on div "Сохранить" at bounding box center [363, 326] width 75 height 21
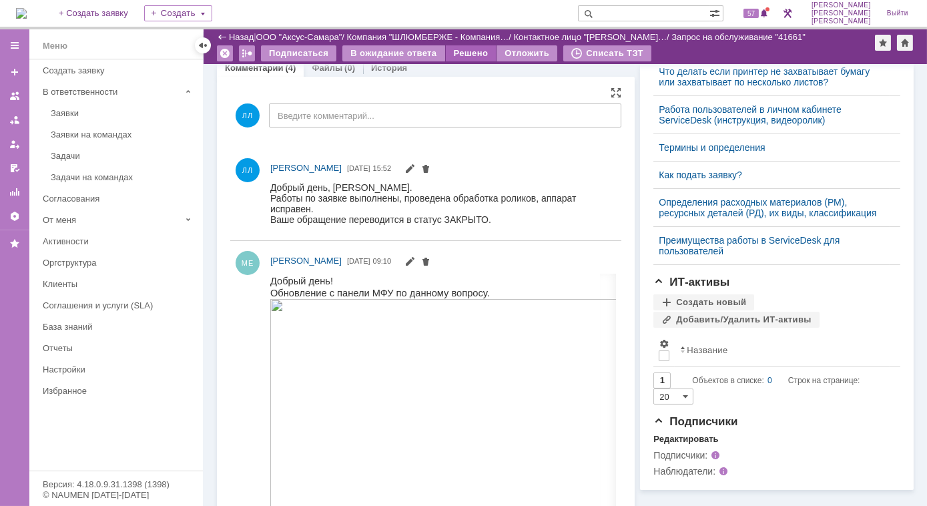
click at [462, 56] on div "Решено" at bounding box center [471, 53] width 51 height 16
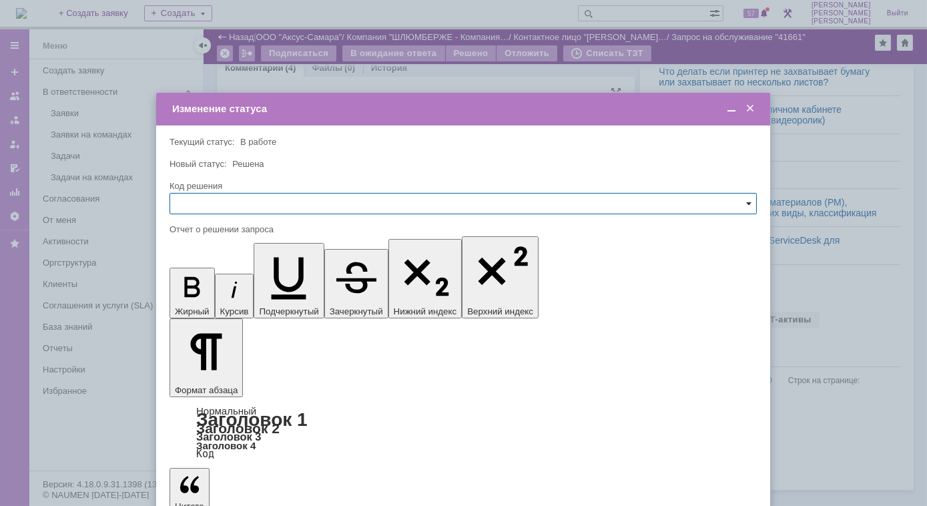
click at [749, 203] on span at bounding box center [748, 203] width 5 height 11
click at [197, 298] on span "Решено" at bounding box center [463, 294] width 570 height 11
type input "Решено"
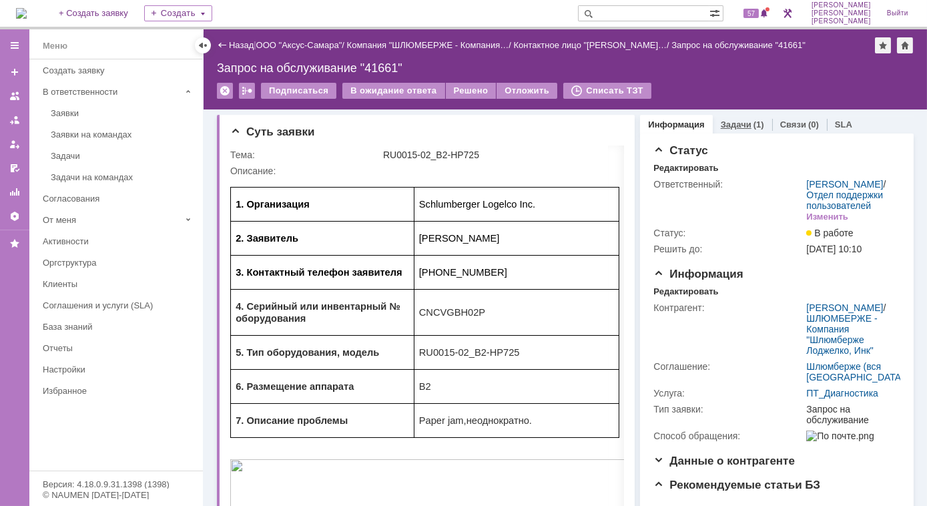
click at [731, 117] on div "Задачи (1)" at bounding box center [742, 124] width 59 height 19
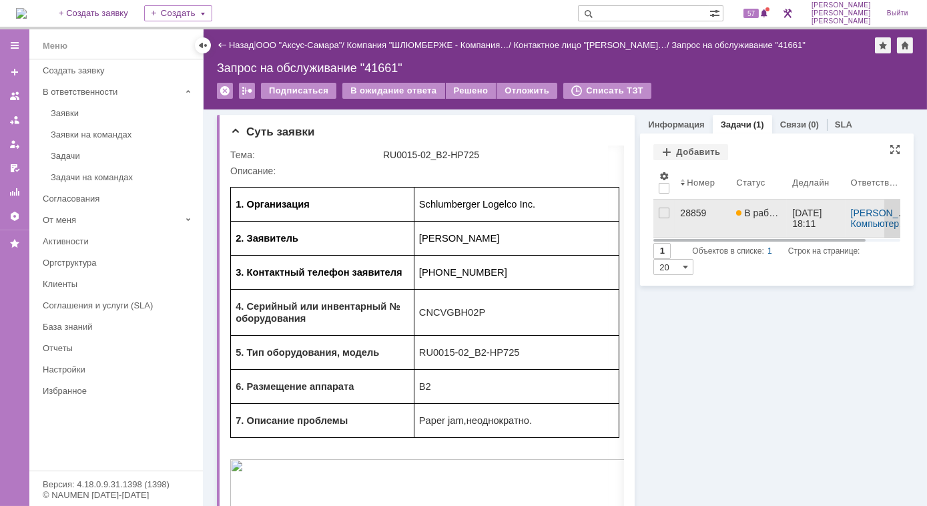
click at [689, 214] on div "28859" at bounding box center [702, 213] width 45 height 11
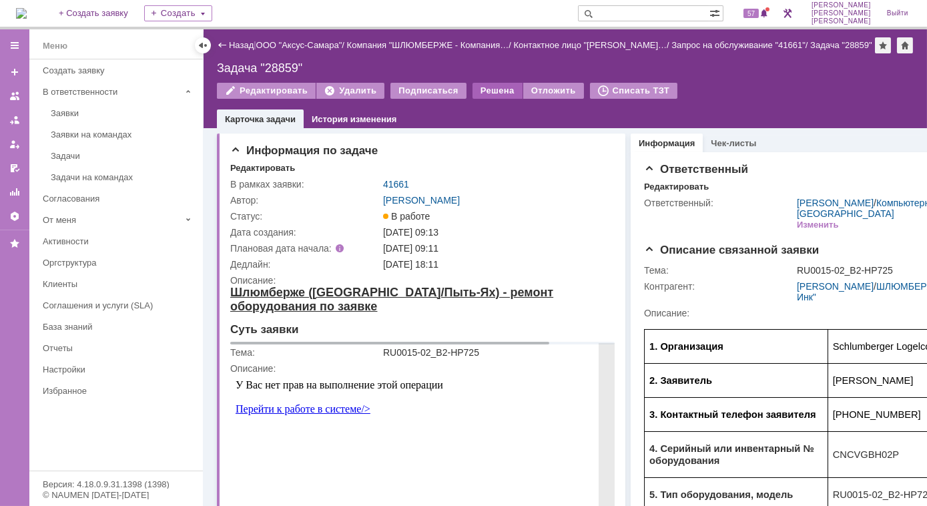
click at [486, 99] on div "Решена" at bounding box center [497, 91] width 50 height 16
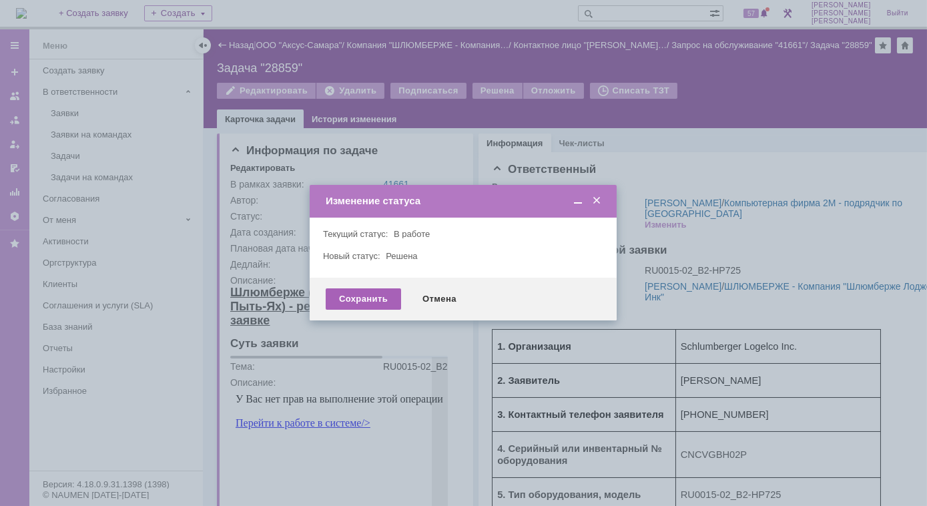
click at [370, 300] on div "Сохранить" at bounding box center [363, 298] width 75 height 21
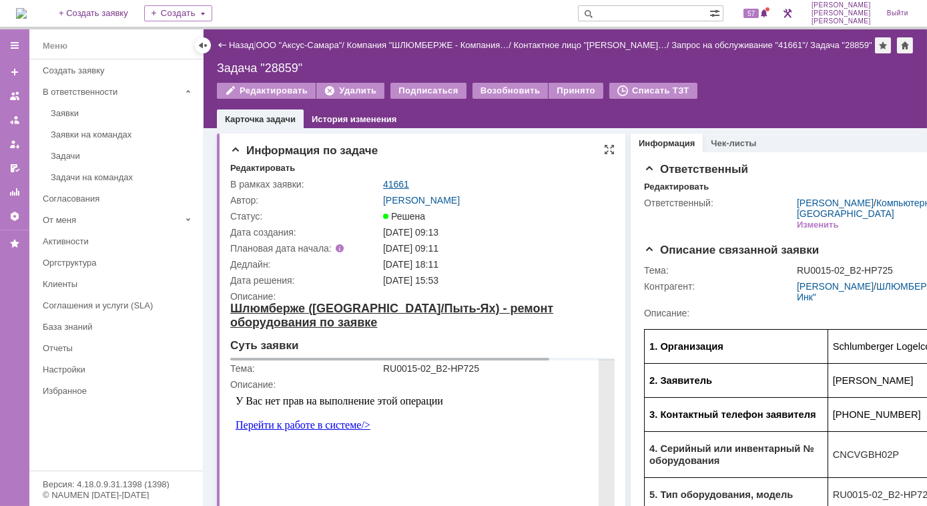
click at [398, 189] on link "41661" at bounding box center [396, 184] width 26 height 11
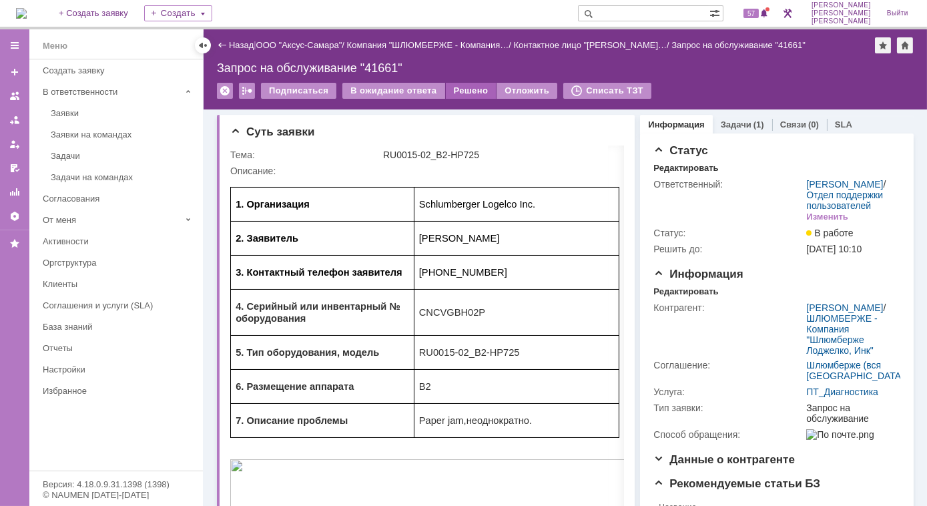
click at [460, 94] on div "Решено" at bounding box center [471, 91] width 51 height 16
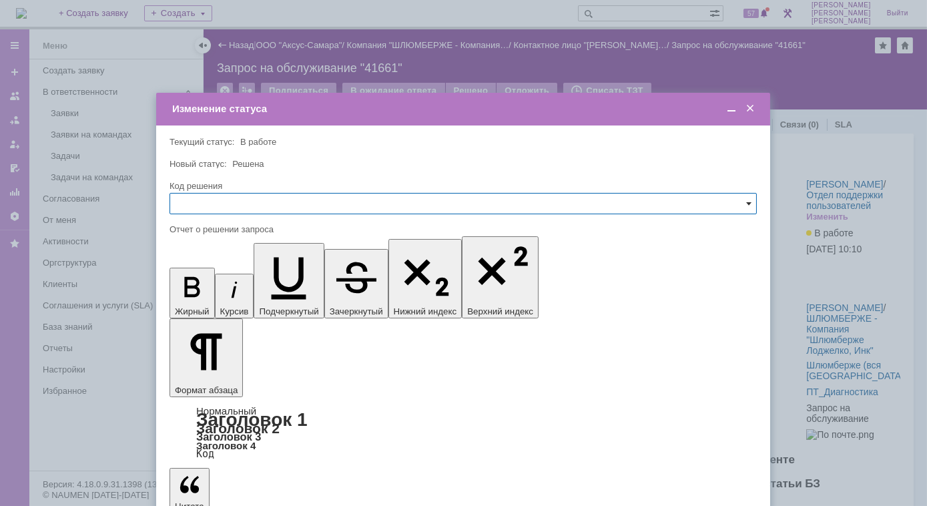
click at [748, 204] on span at bounding box center [748, 203] width 5 height 11
click at [215, 296] on span "Решено" at bounding box center [463, 294] width 570 height 11
type input "Решено"
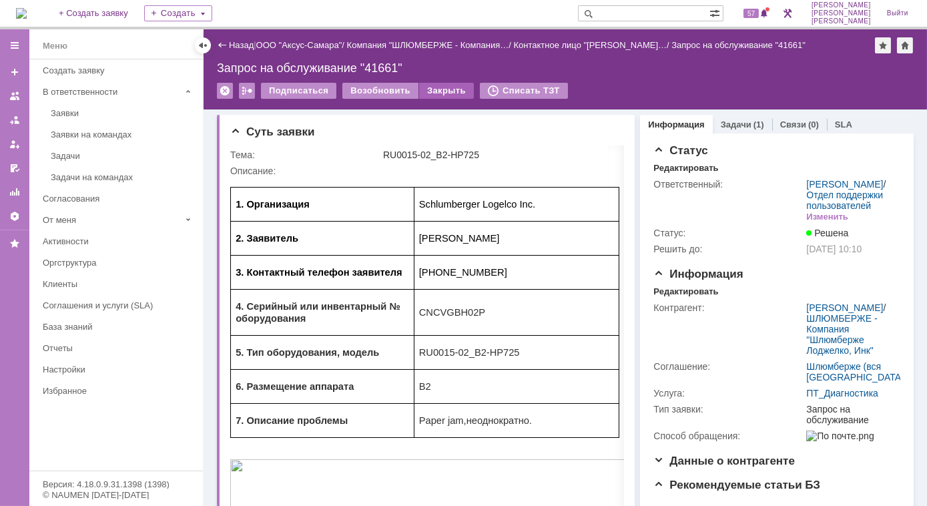
click at [446, 89] on div "Закрыть" at bounding box center [446, 91] width 55 height 16
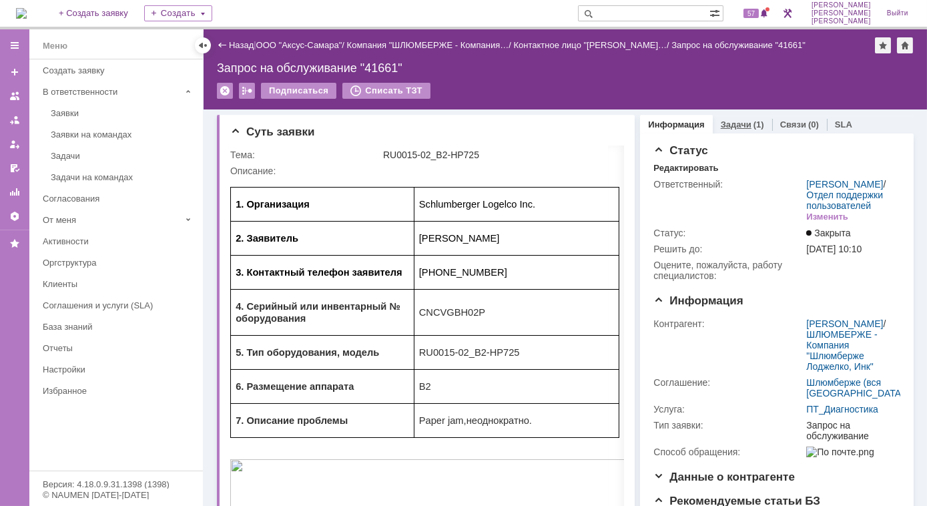
click at [753, 124] on div "(1)" at bounding box center [758, 124] width 11 height 10
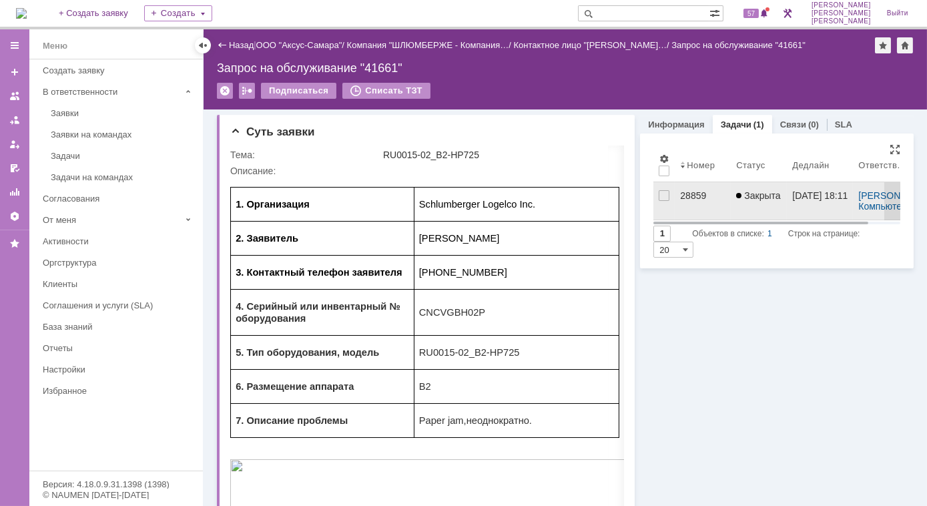
click at [683, 195] on div "28859" at bounding box center [702, 195] width 45 height 11
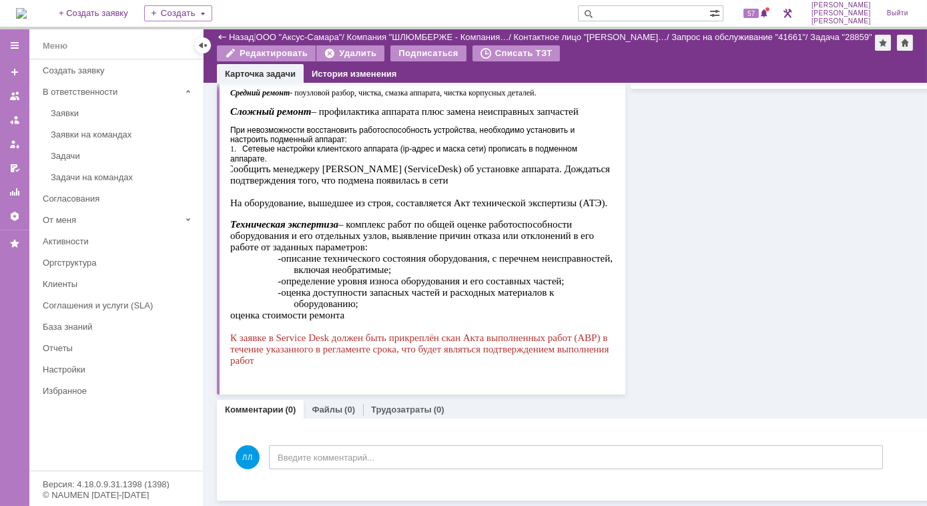
scroll to position [717, 0]
click at [322, 404] on link "Файлы" at bounding box center [327, 409] width 31 height 10
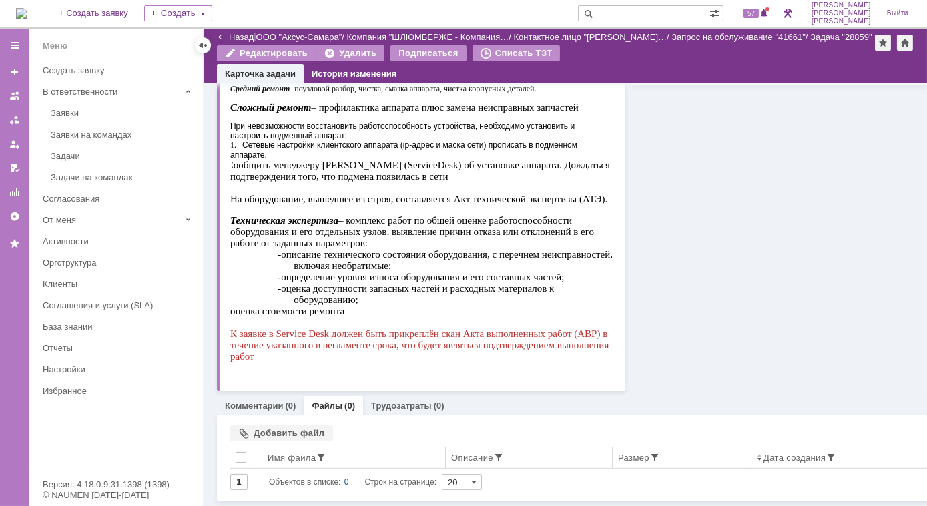
scroll to position [721, 0]
click at [241, 425] on div "Добавить файл" at bounding box center [281, 433] width 103 height 16
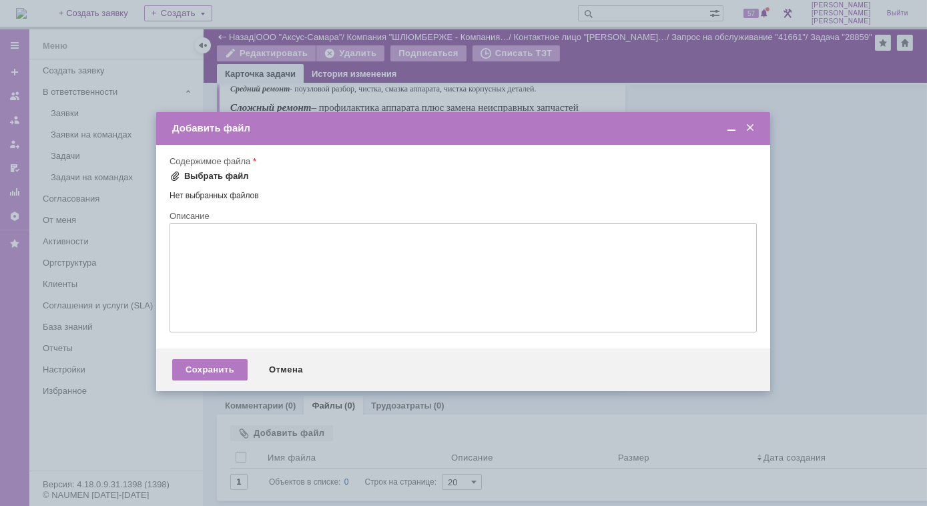
click at [171, 176] on span at bounding box center [174, 176] width 11 height 11
click at [178, 177] on span at bounding box center [174, 176] width 11 height 11
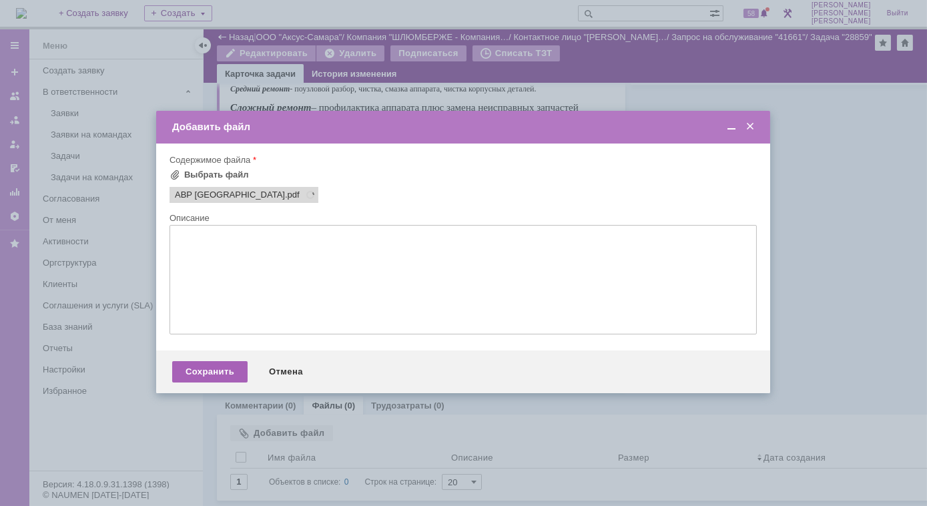
click at [215, 372] on div "Сохранить" at bounding box center [209, 371] width 75 height 21
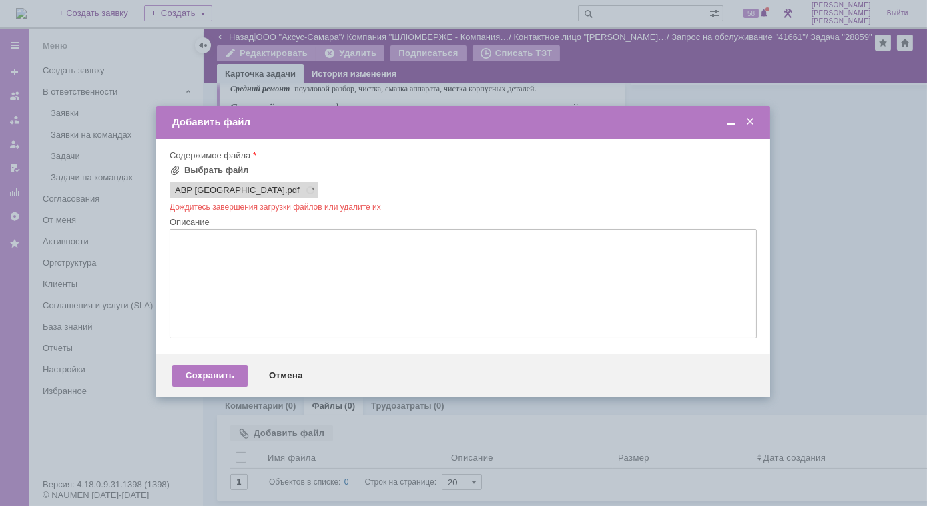
scroll to position [0, 0]
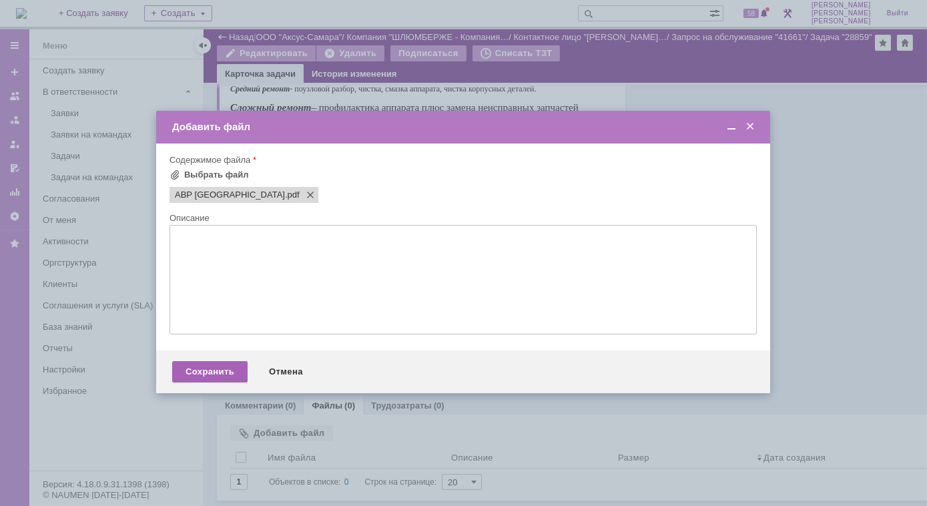
click at [226, 380] on div "Сохранить" at bounding box center [209, 371] width 75 height 21
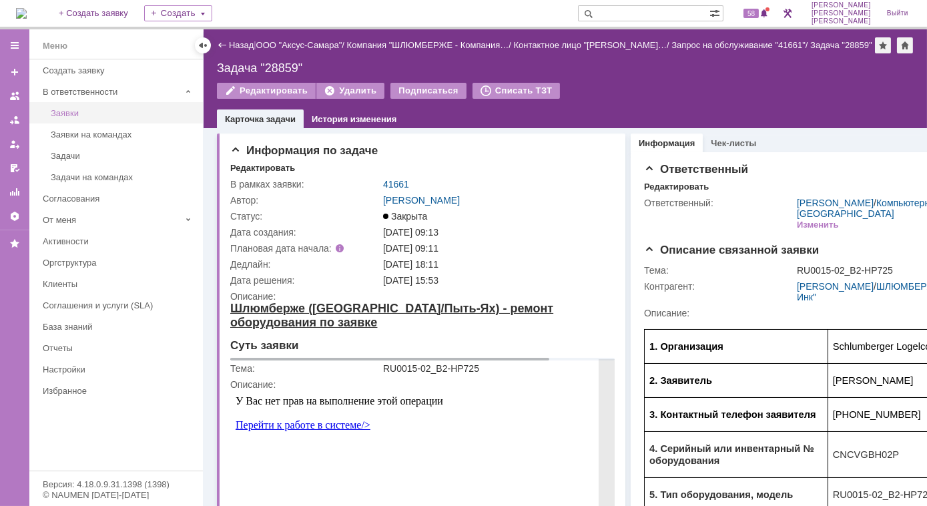
click at [67, 110] on div "Заявки" at bounding box center [123, 113] width 144 height 10
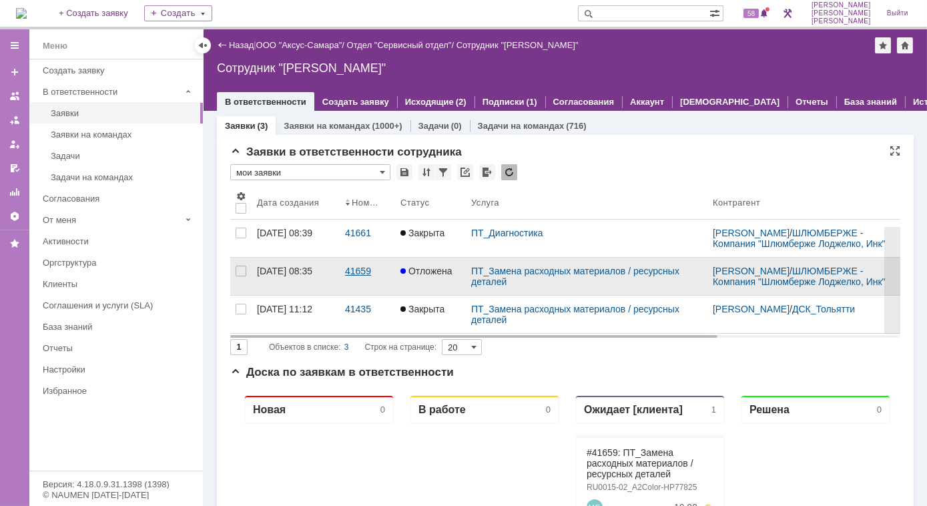
click at [356, 276] on div "41659" at bounding box center [367, 271] width 45 height 11
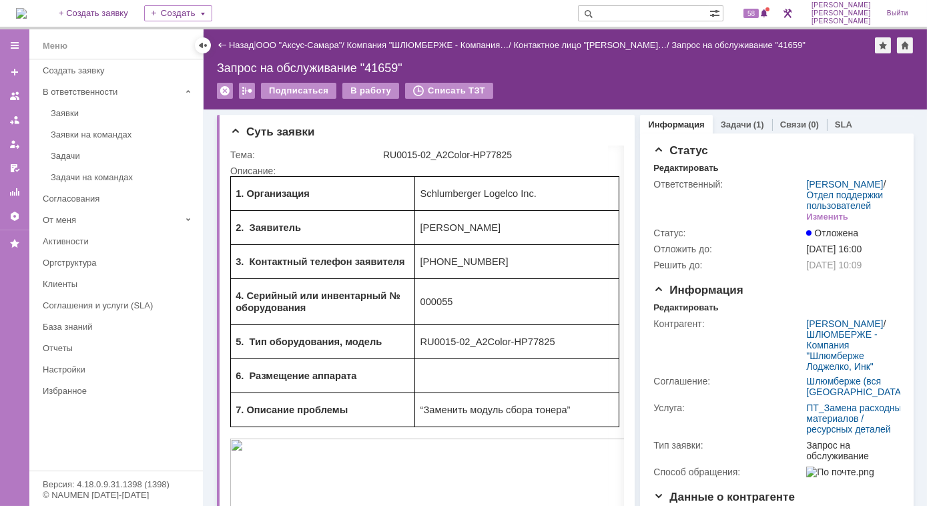
click at [83, 132] on div "Заявки на командах" at bounding box center [123, 134] width 144 height 10
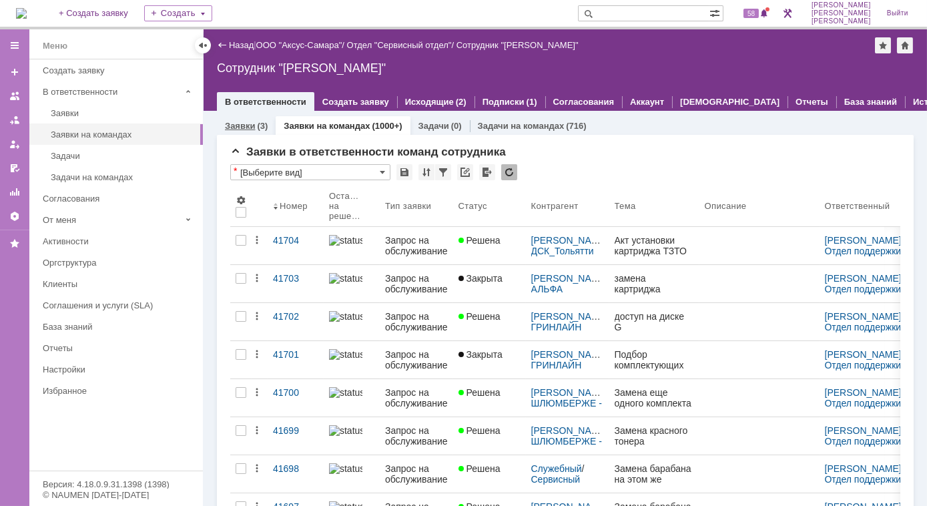
click at [246, 127] on link "Заявки" at bounding box center [240, 126] width 30 height 10
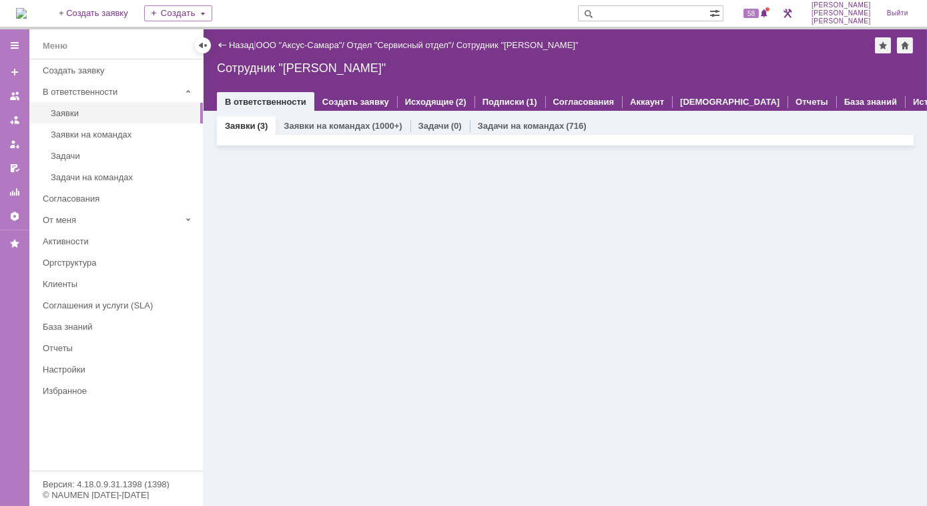
click at [247, 125] on link "Заявки" at bounding box center [240, 126] width 30 height 10
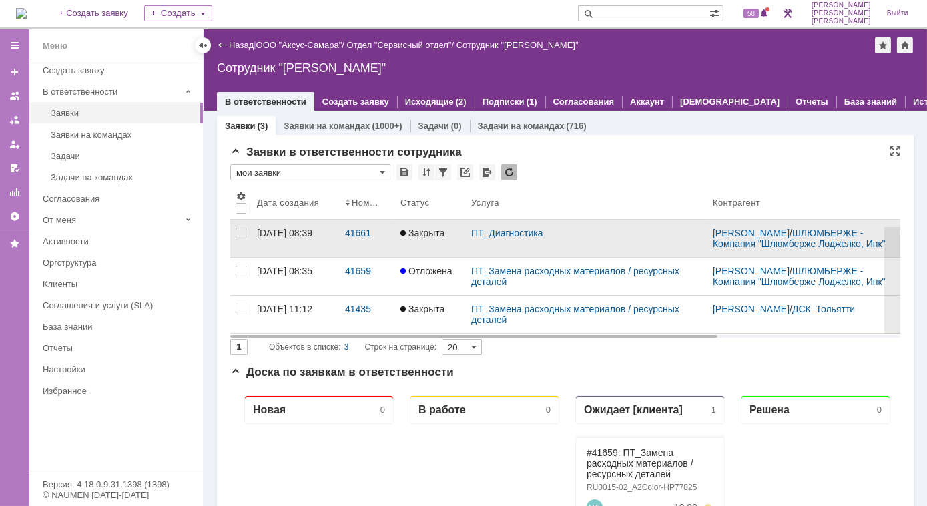
click at [283, 238] on div "[DATE] 08:39" at bounding box center [284, 233] width 55 height 11
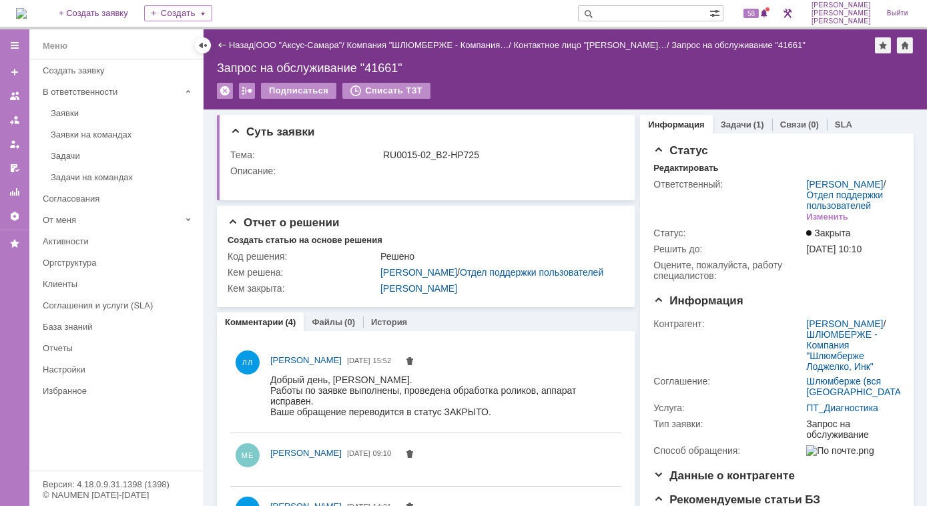
scroll to position [33, 0]
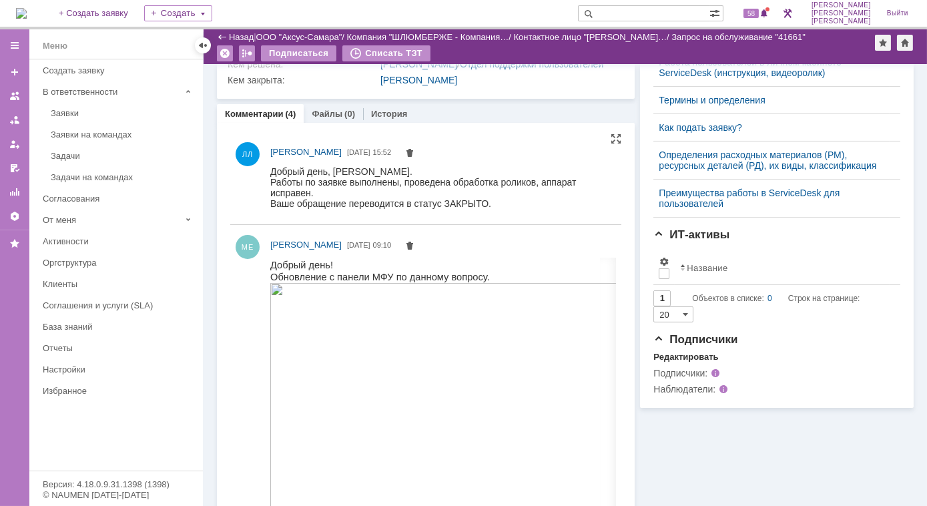
drag, startPoint x: 271, startPoint y: 168, endPoint x: 494, endPoint y: 211, distance: 226.9
click at [494, 208] on html "Добрый день, [PERSON_NAME]. Работы по заявке выполнены, проведена обработка рол…" at bounding box center [440, 186] width 340 height 43
copy body "Добрый день, [PERSON_NAME]. Работы по заявке выполнены, проведена обработка рол…"
click at [91, 129] on div "Заявки на командах" at bounding box center [123, 134] width 144 height 10
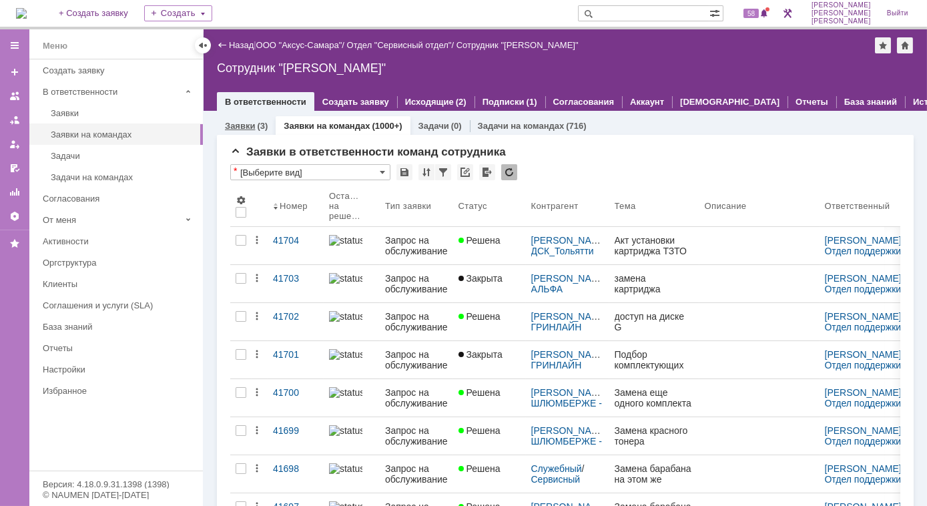
click at [262, 125] on div "(3)" at bounding box center [262, 126] width 11 height 10
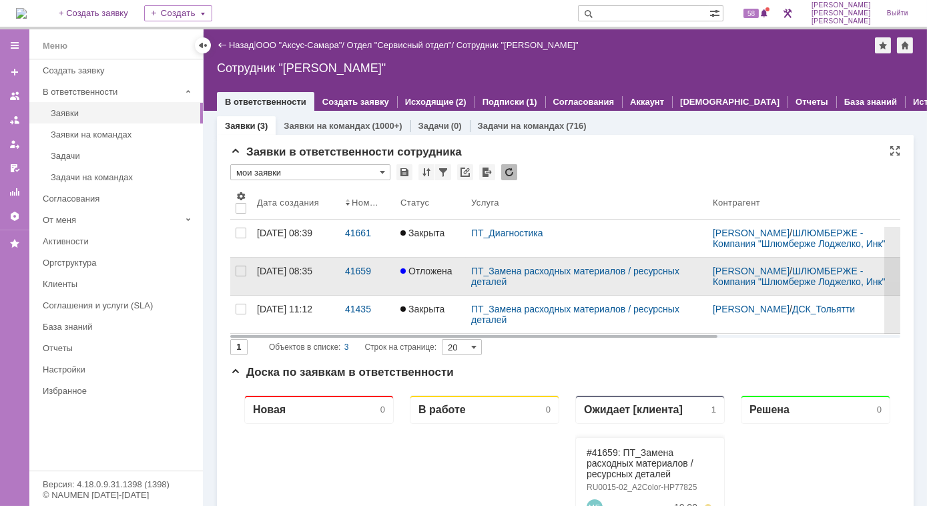
click at [292, 276] on div "[DATE] 08:35" at bounding box center [284, 271] width 55 height 11
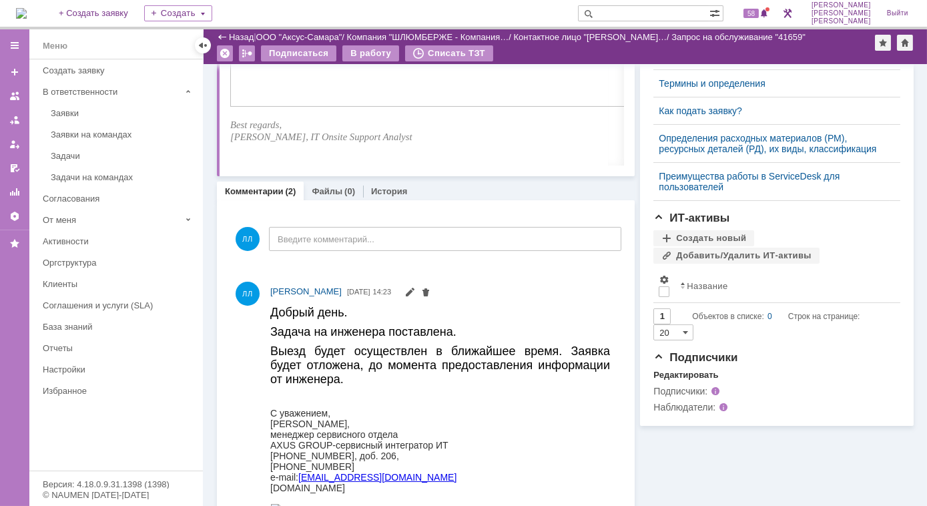
scroll to position [667, 0]
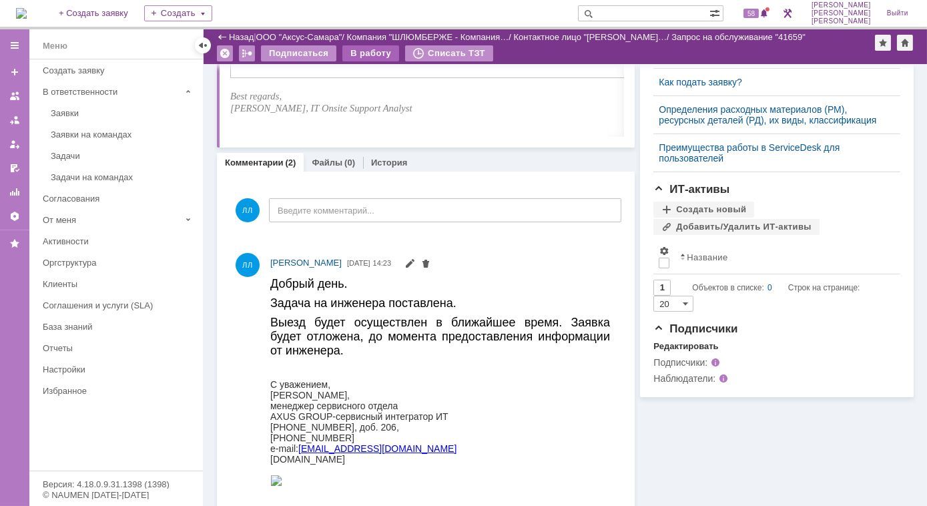
click at [365, 53] on div "В работу" at bounding box center [370, 53] width 57 height 16
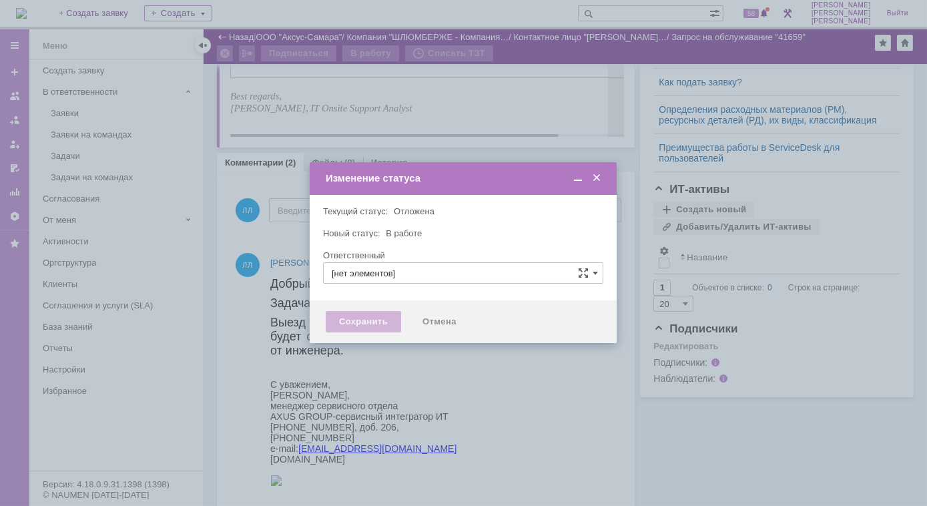
type input "[PERSON_NAME]"
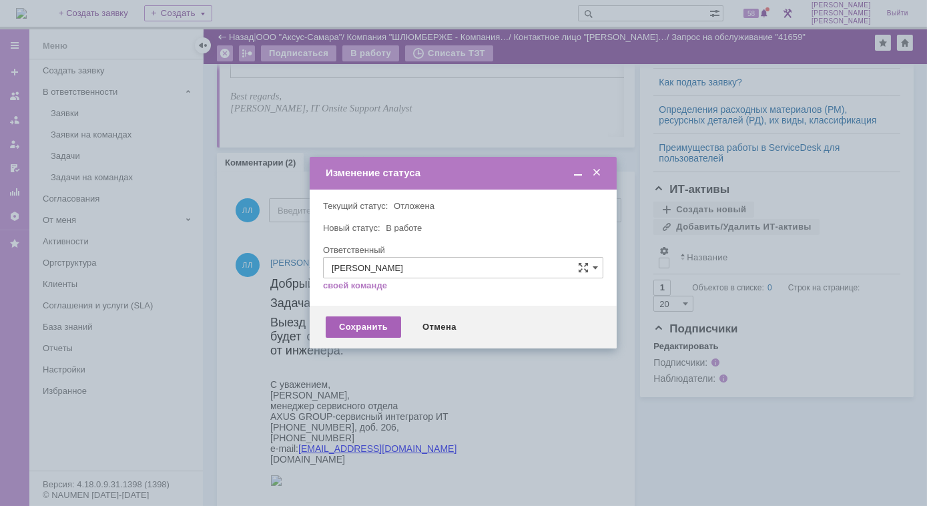
click at [350, 328] on div "Сохранить" at bounding box center [363, 326] width 75 height 21
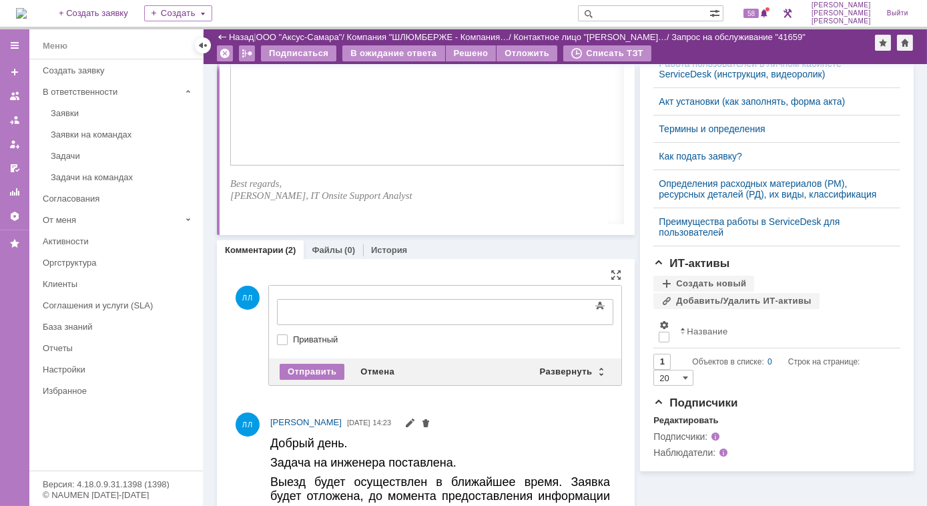
scroll to position [0, 0]
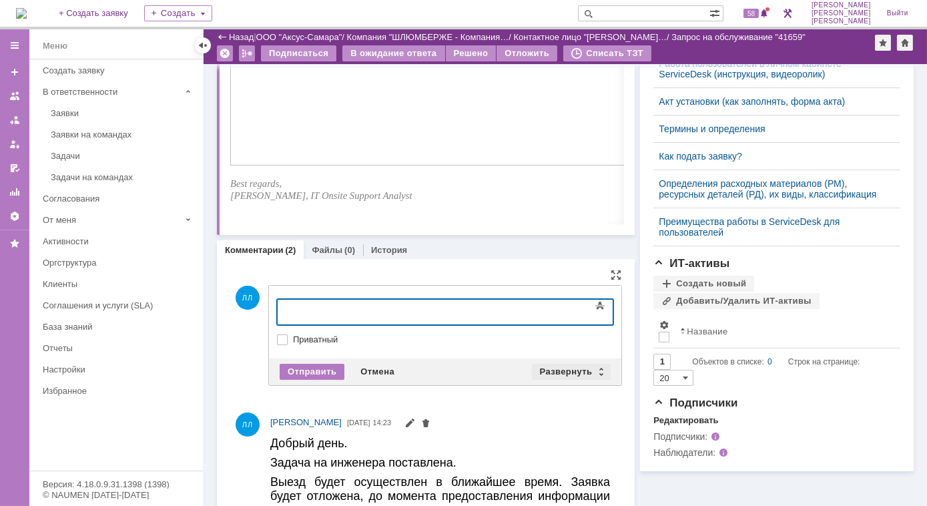
click at [594, 367] on div "Развернуть" at bounding box center [571, 372] width 79 height 16
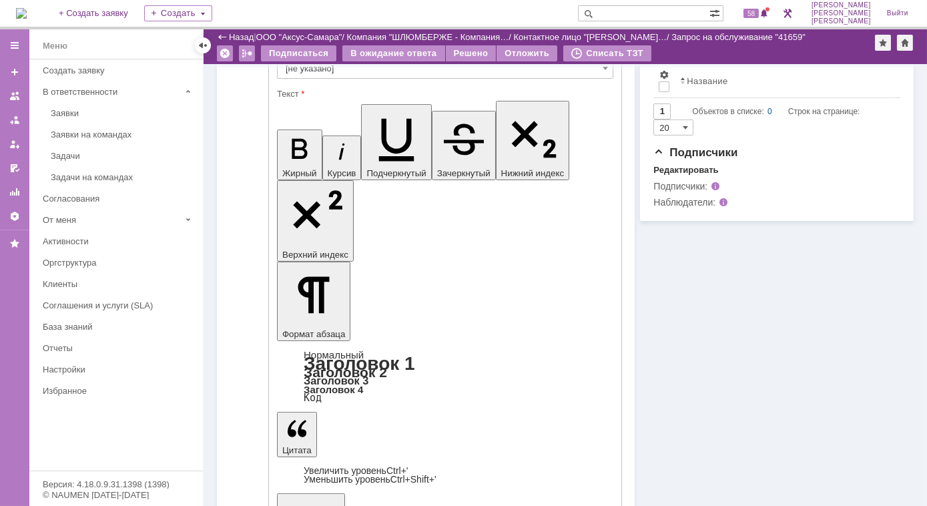
scroll to position [883, 0]
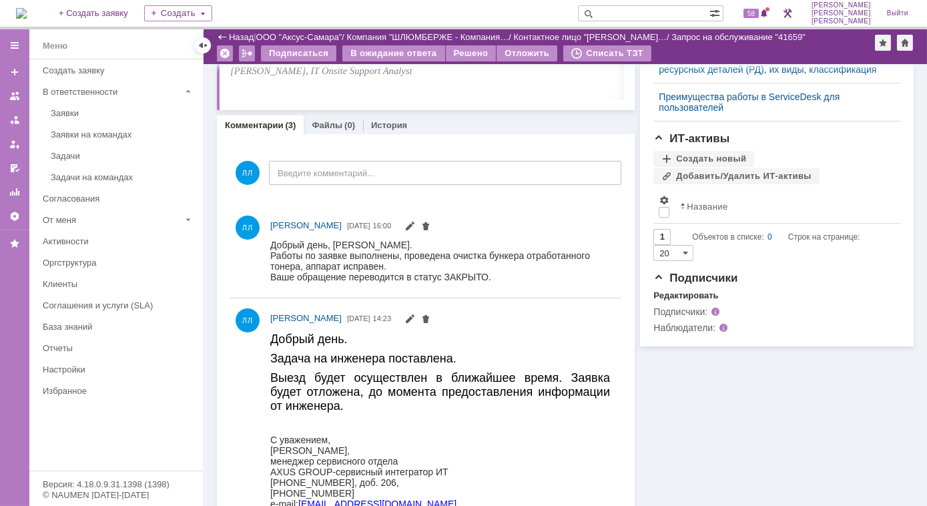
scroll to position [612, 0]
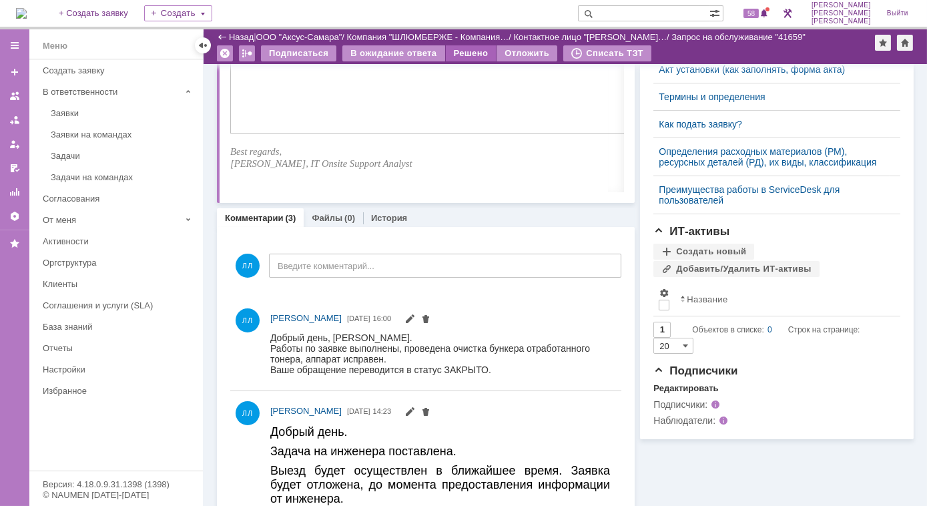
click at [464, 53] on div "Решено" at bounding box center [471, 53] width 51 height 16
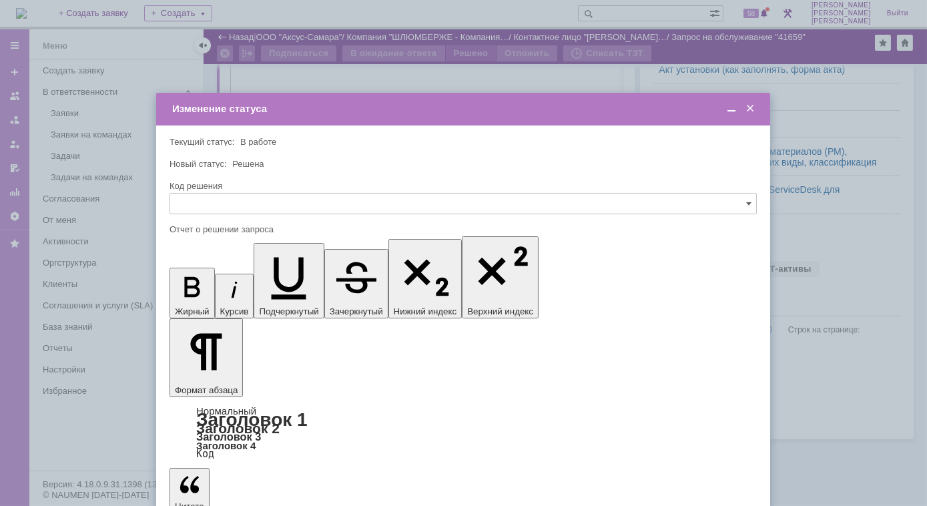
scroll to position [0, 0]
click at [749, 206] on span at bounding box center [748, 203] width 5 height 11
click at [204, 294] on span "Решено" at bounding box center [463, 294] width 570 height 11
type input "Решено"
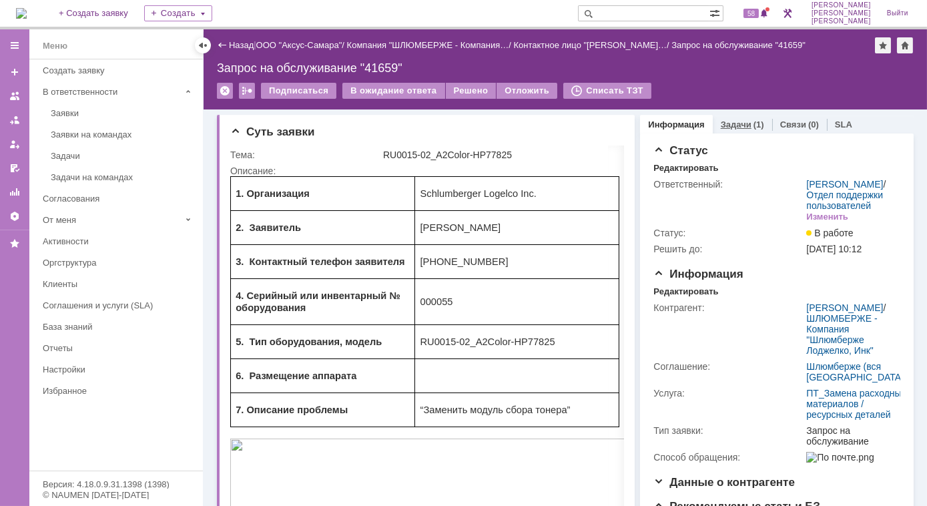
click at [729, 129] on div "Задачи (1)" at bounding box center [742, 124] width 59 height 19
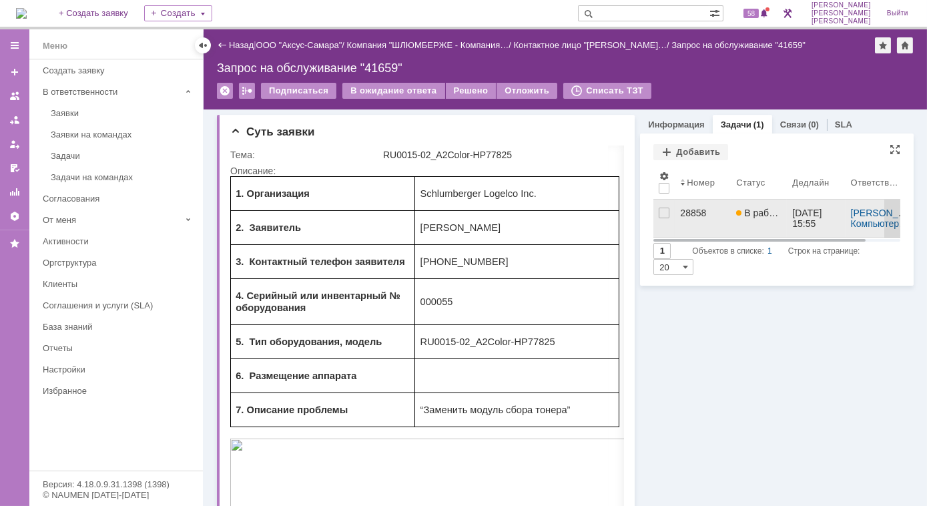
click at [695, 211] on div "28858" at bounding box center [702, 213] width 45 height 11
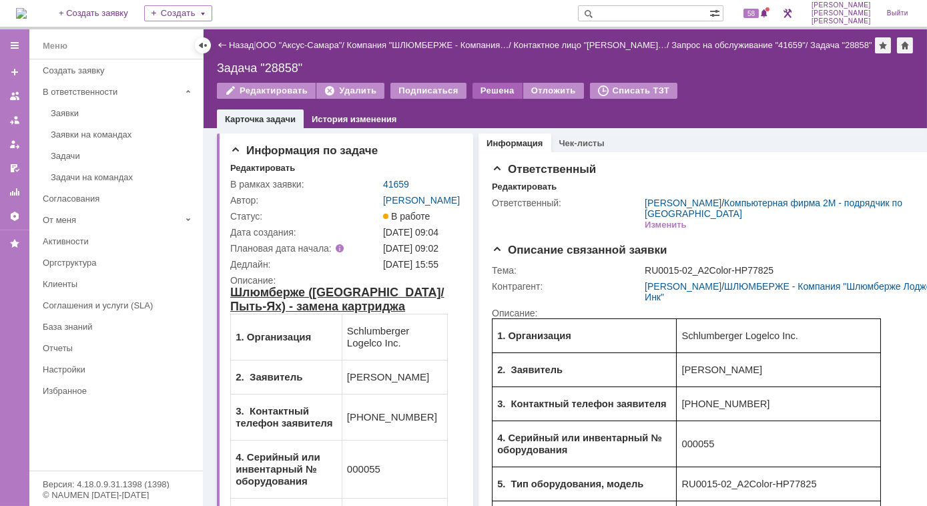
click at [489, 97] on div "Решена" at bounding box center [497, 91] width 50 height 16
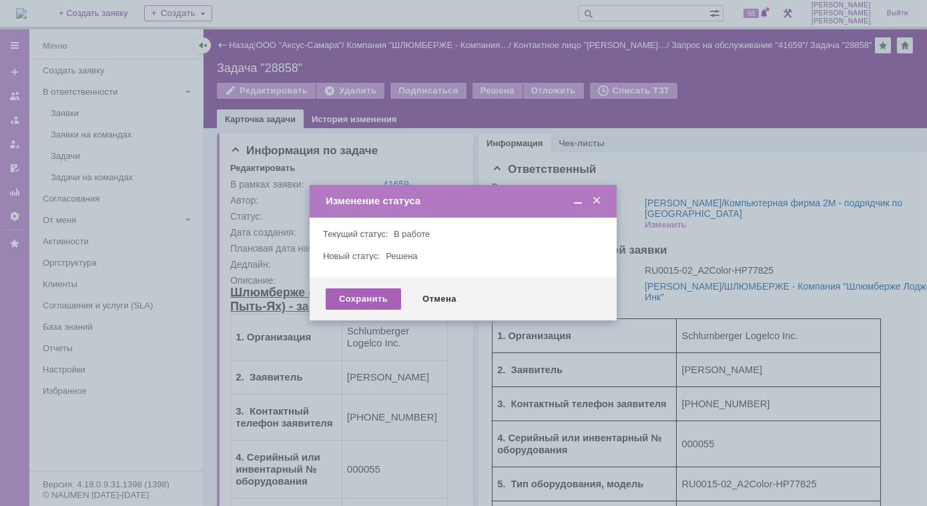
click at [360, 295] on div "Сохранить" at bounding box center [363, 298] width 75 height 21
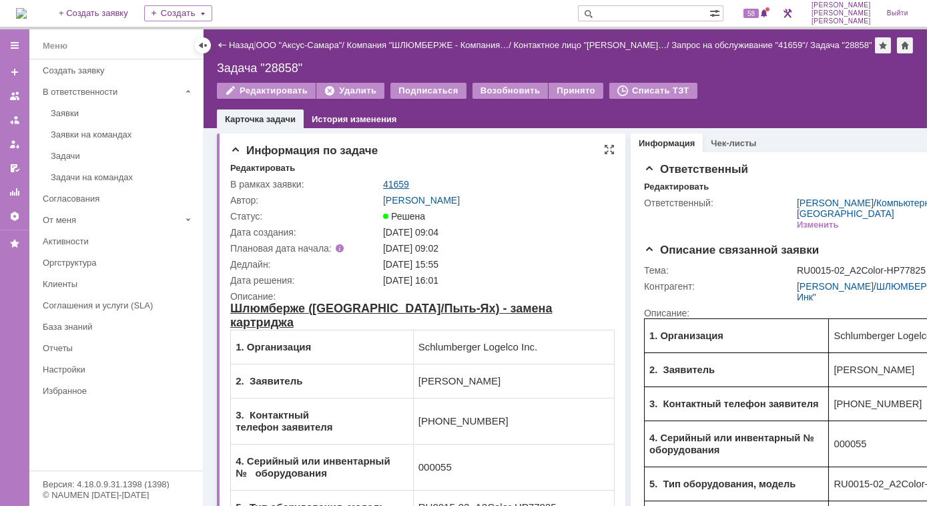
click at [394, 189] on link "41659" at bounding box center [396, 184] width 26 height 11
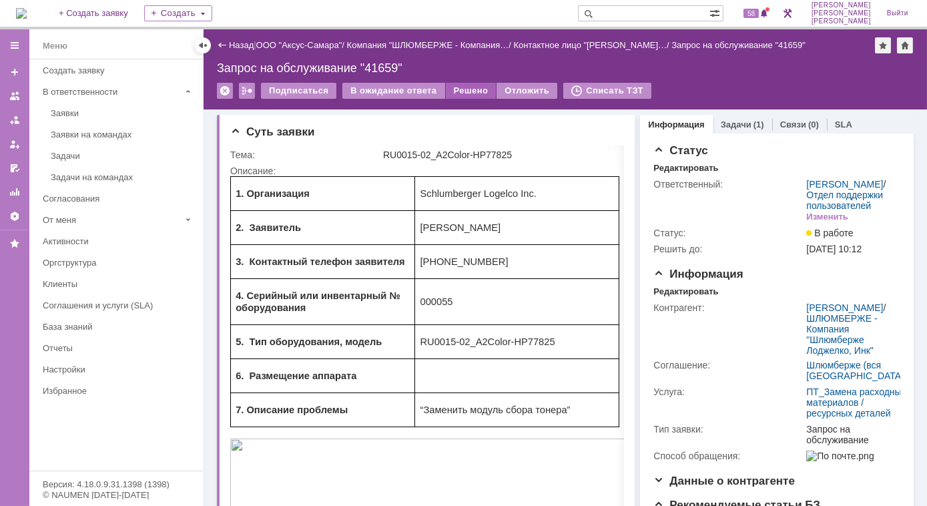
click at [465, 91] on div "Решено" at bounding box center [471, 91] width 51 height 16
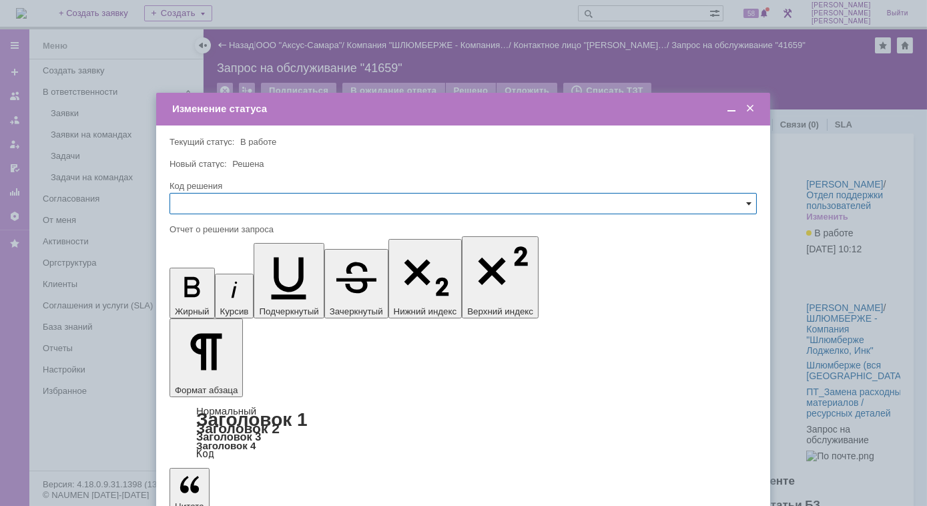
click at [747, 204] on span at bounding box center [748, 203] width 5 height 11
click at [210, 292] on span "Решено" at bounding box center [463, 294] width 570 height 11
type input "Решено"
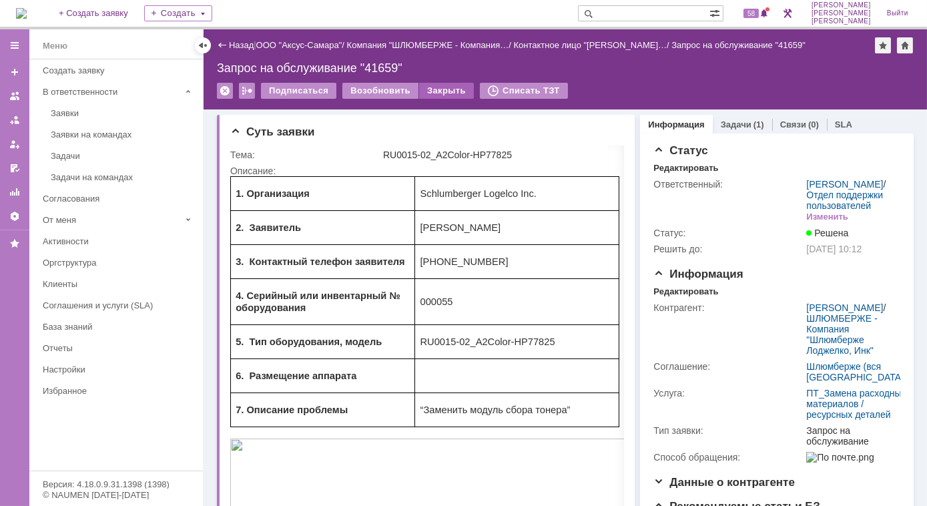
click at [434, 88] on div "Закрыть" at bounding box center [446, 91] width 55 height 16
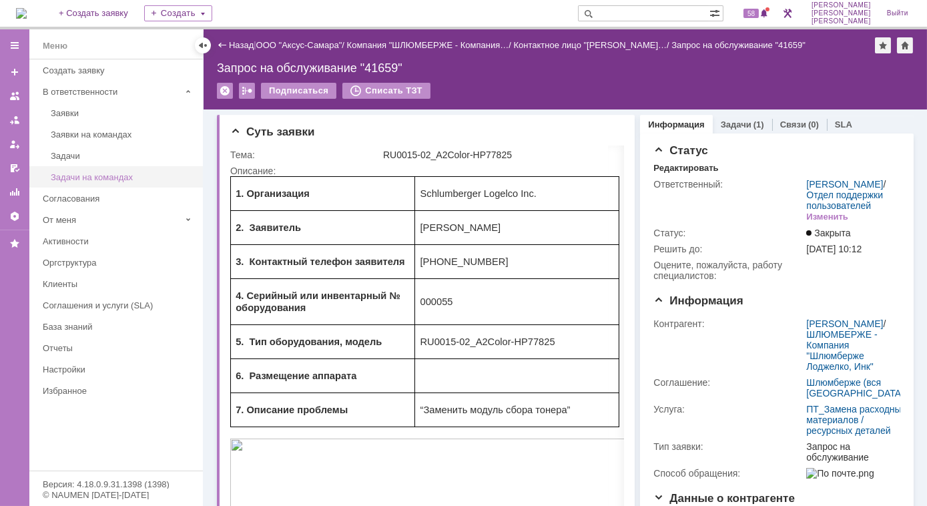
click at [69, 174] on div "Задачи на командах" at bounding box center [123, 177] width 144 height 10
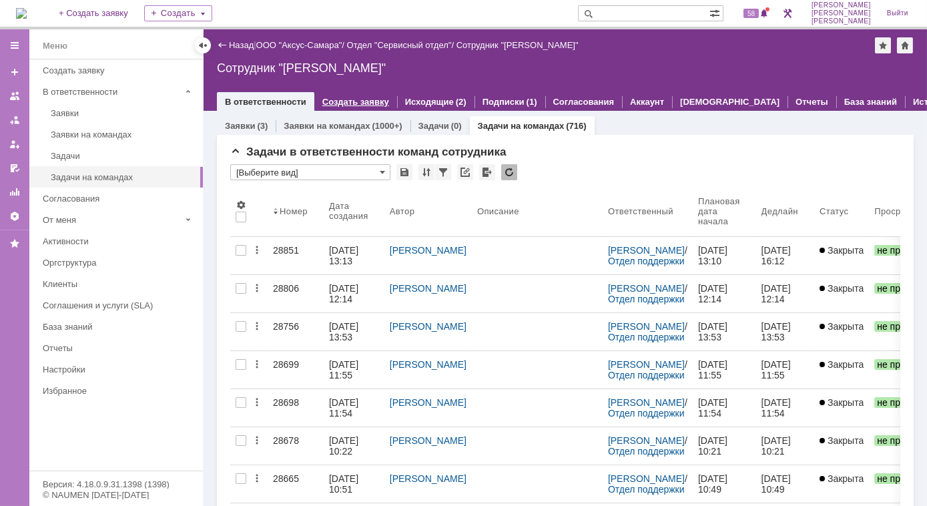
click at [382, 101] on link "Создать заявку" at bounding box center [355, 102] width 67 height 10
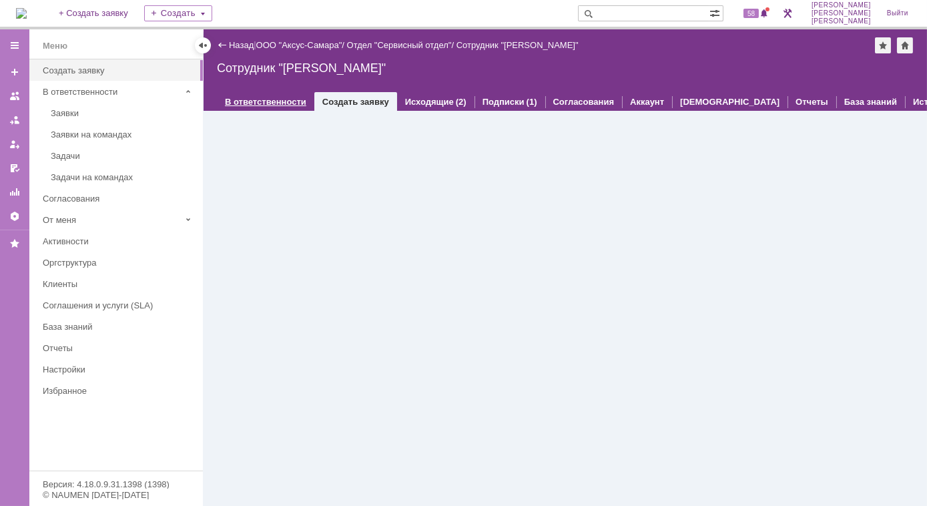
click at [272, 107] on div "В ответственности" at bounding box center [265, 101] width 97 height 19
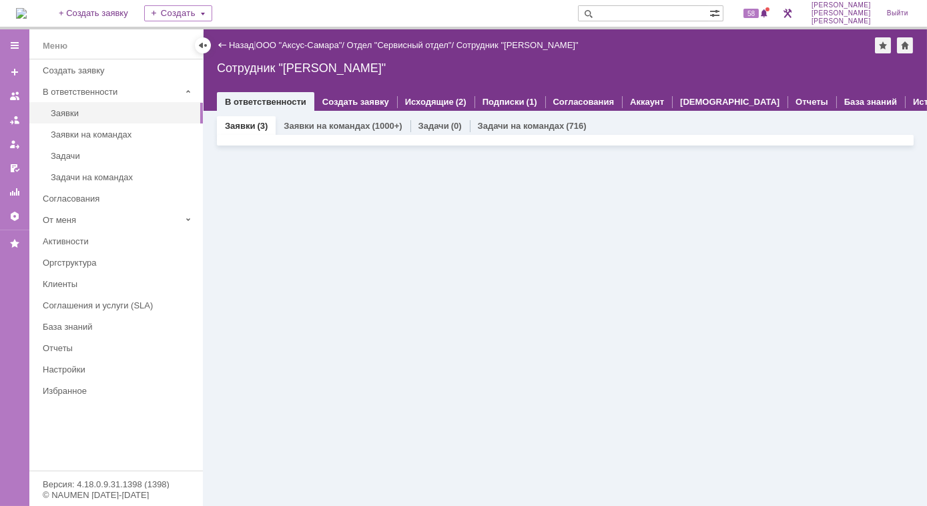
click at [236, 125] on link "Заявки" at bounding box center [240, 126] width 30 height 10
click at [71, 135] on div "Заявки на командах" at bounding box center [123, 134] width 144 height 10
click at [244, 129] on link "Заявки" at bounding box center [240, 126] width 30 height 10
click at [100, 139] on link "Заявки на командах" at bounding box center [122, 134] width 155 height 21
click at [316, 129] on link "Заявки на командах" at bounding box center [327, 126] width 86 height 10
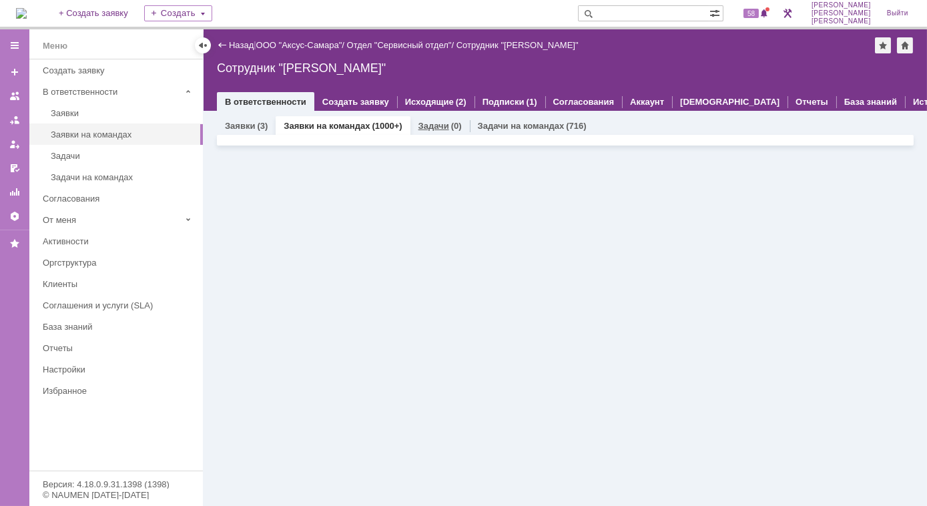
click at [419, 128] on link "Задачи" at bounding box center [433, 126] width 31 height 10
click at [297, 129] on link "Заявки на командах" at bounding box center [327, 126] width 86 height 10
click at [250, 124] on link "Заявки" at bounding box center [240, 126] width 30 height 10
